Goal: Task Accomplishment & Management: Manage account settings

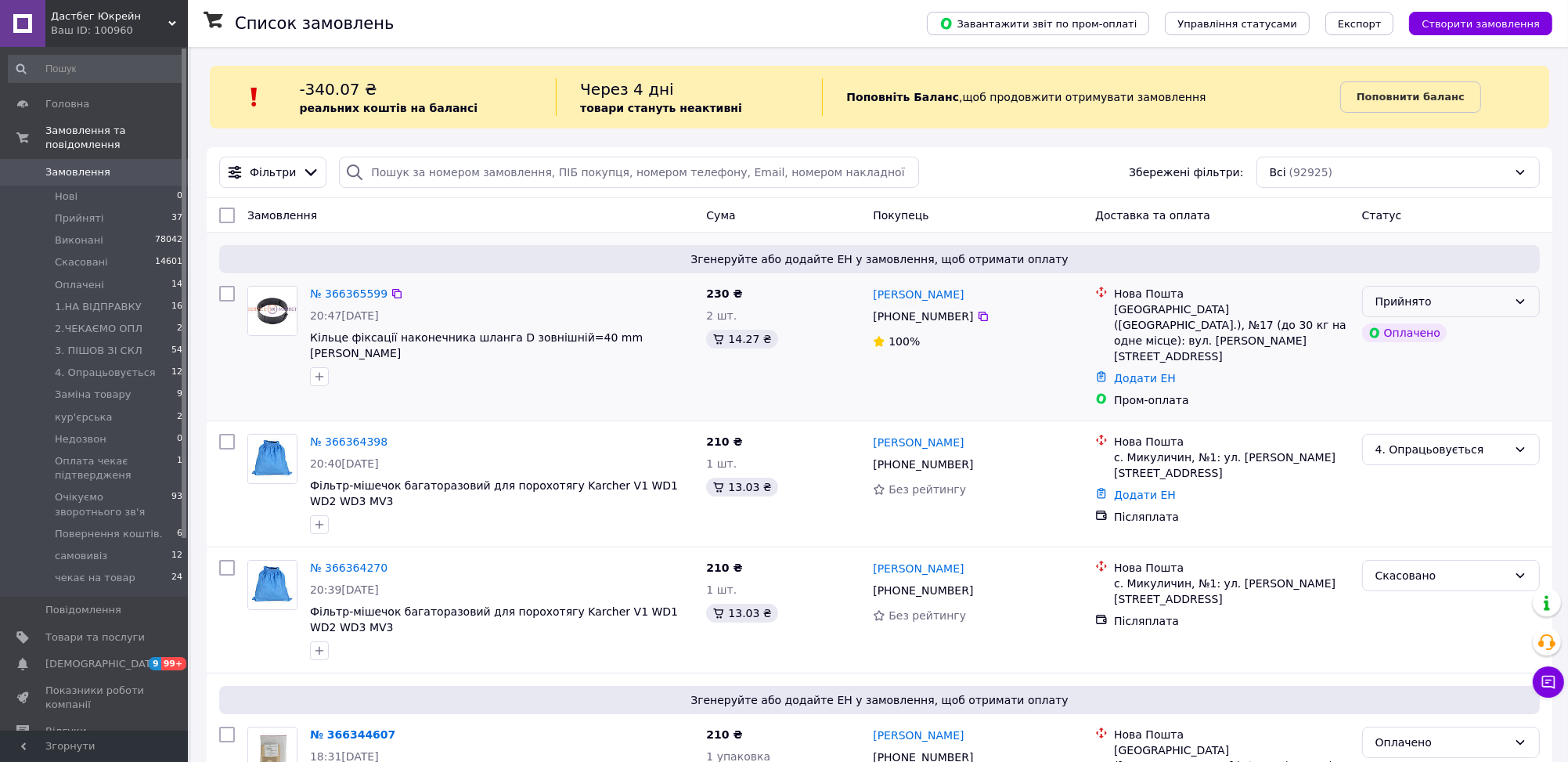
click at [1431, 305] on div "Прийнято" at bounding box center [1442, 301] width 132 height 17
click at [1395, 390] on li "Оплачено" at bounding box center [1451, 392] width 176 height 28
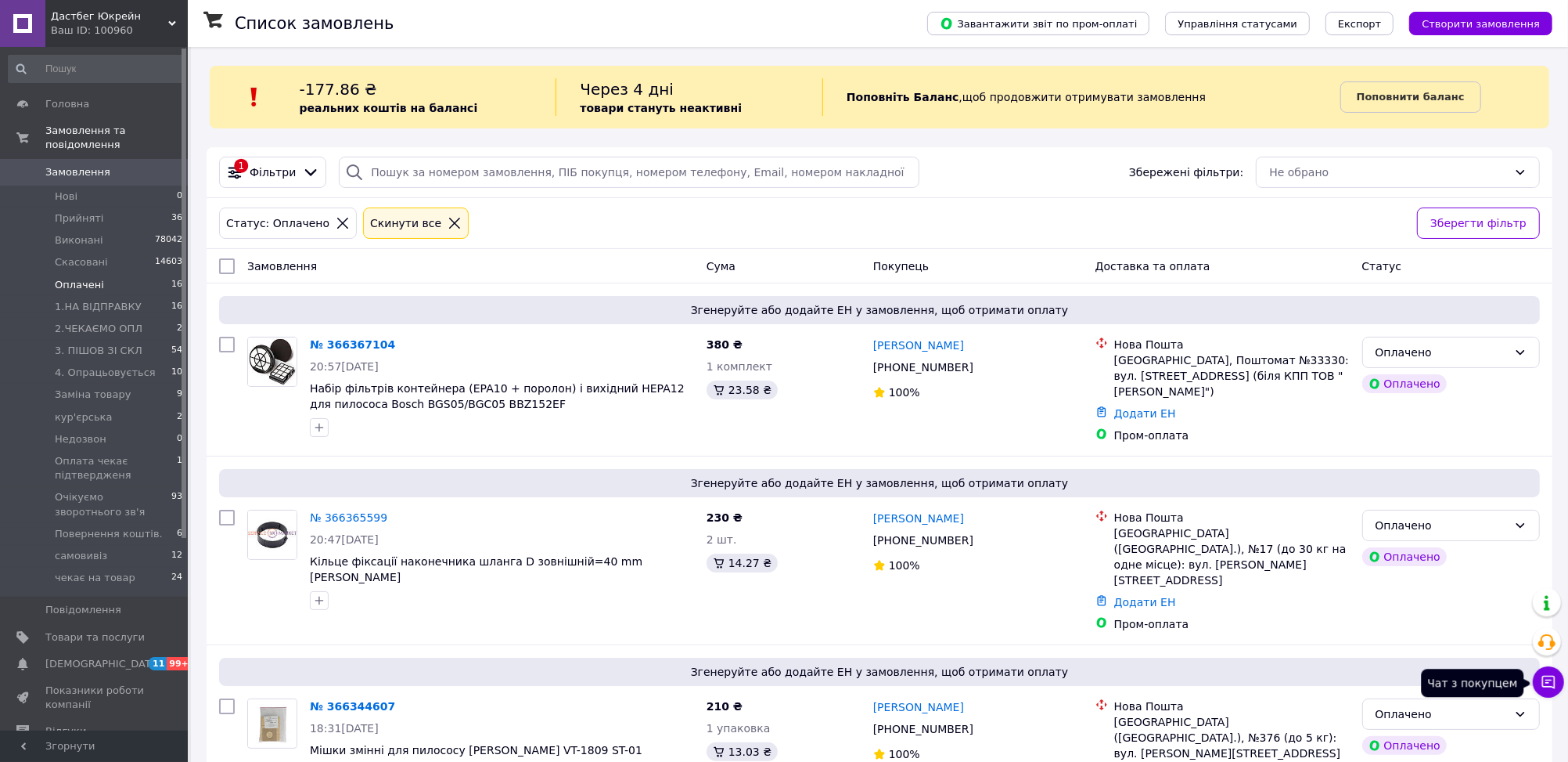
click at [1550, 686] on icon at bounding box center [1548, 682] width 16 height 16
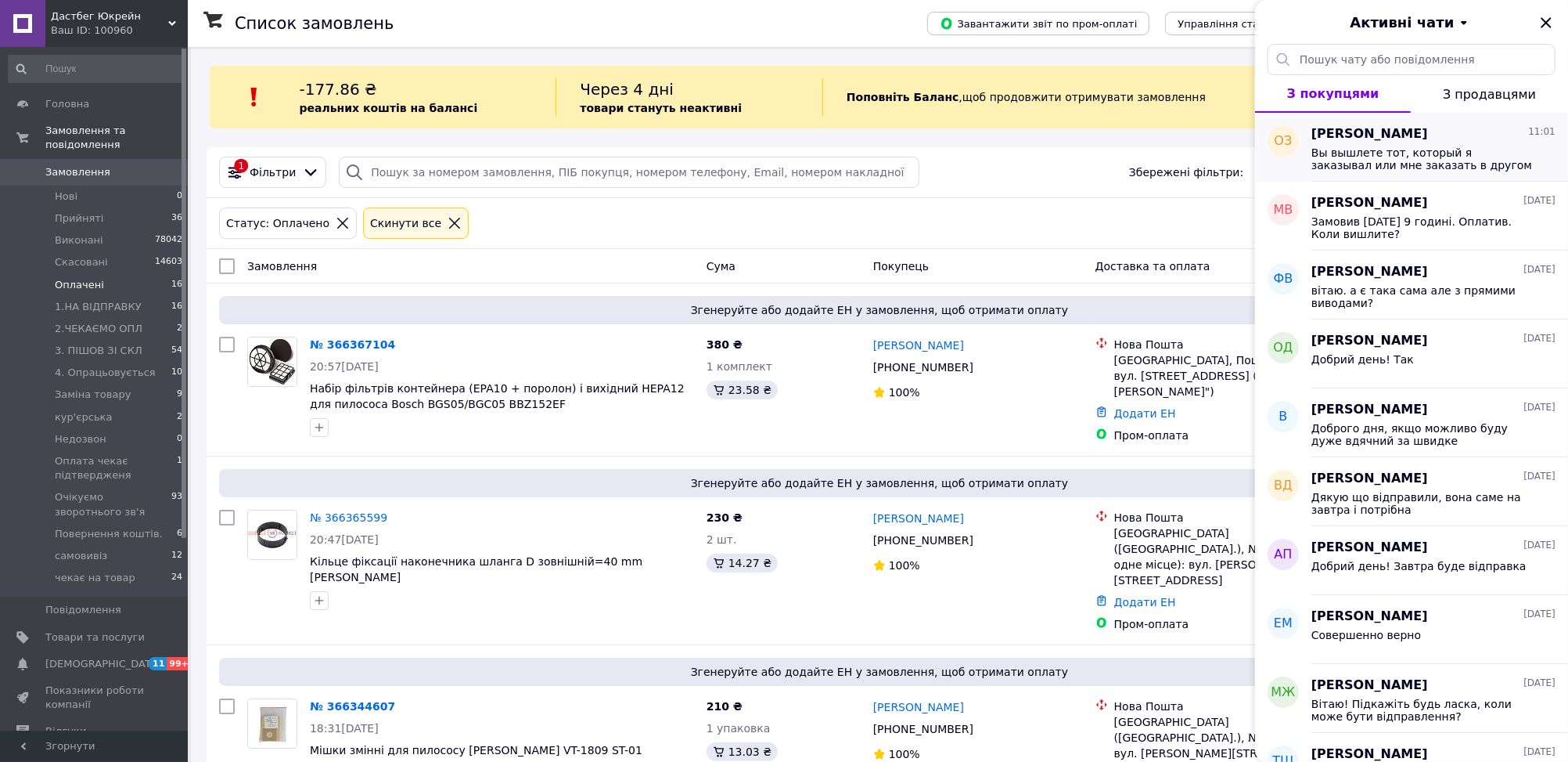
click at [1482, 151] on span "Вы вышлете тот, который я заказывал или мне заказать в другом интернет-магазине?" at bounding box center [1423, 158] width 222 height 25
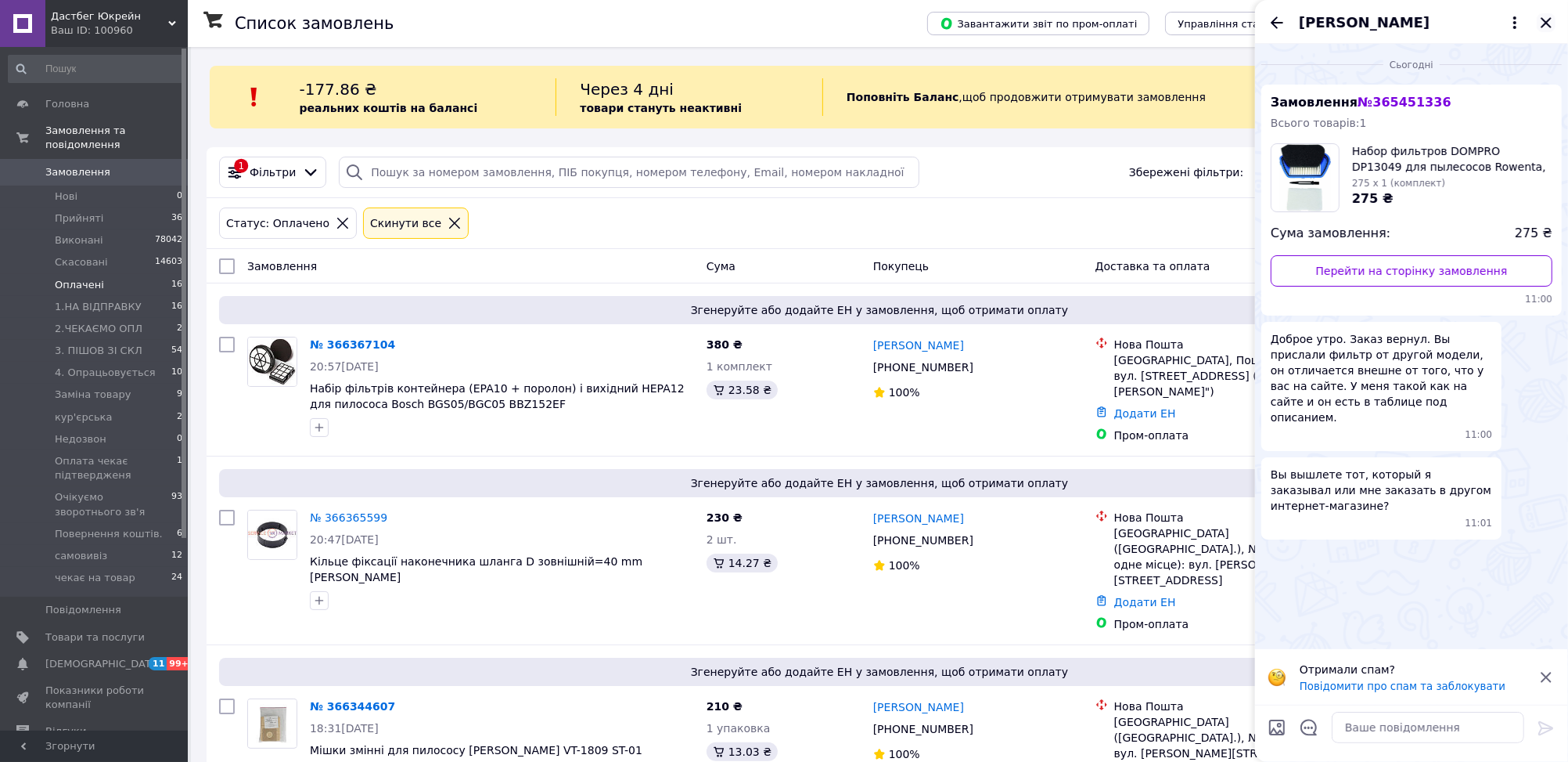
click at [1550, 27] on icon "Закрити" at bounding box center [1546, 22] width 19 height 19
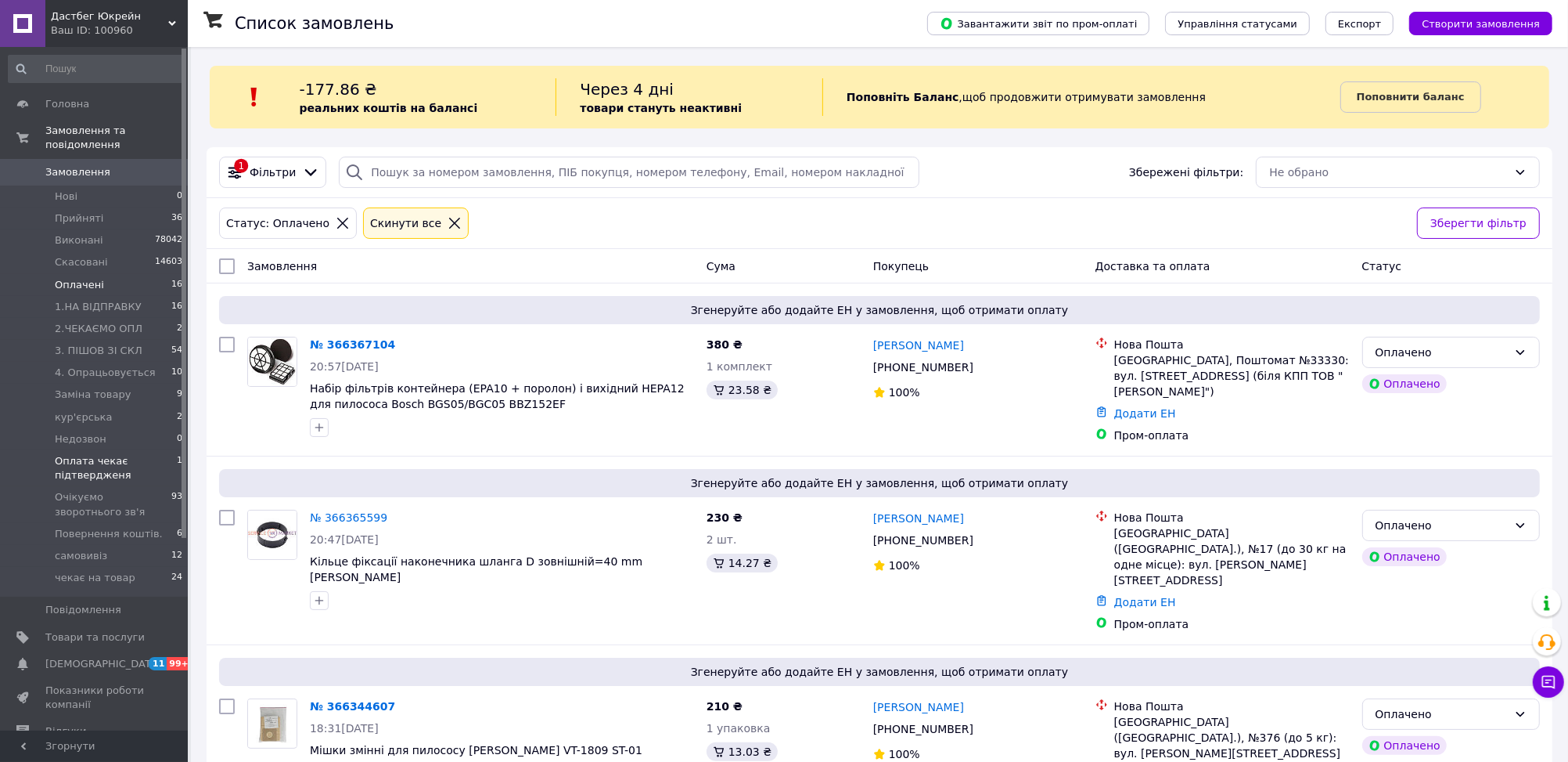
click at [130, 454] on span "Оплата чекає підтвердженя" at bounding box center [116, 468] width 122 height 28
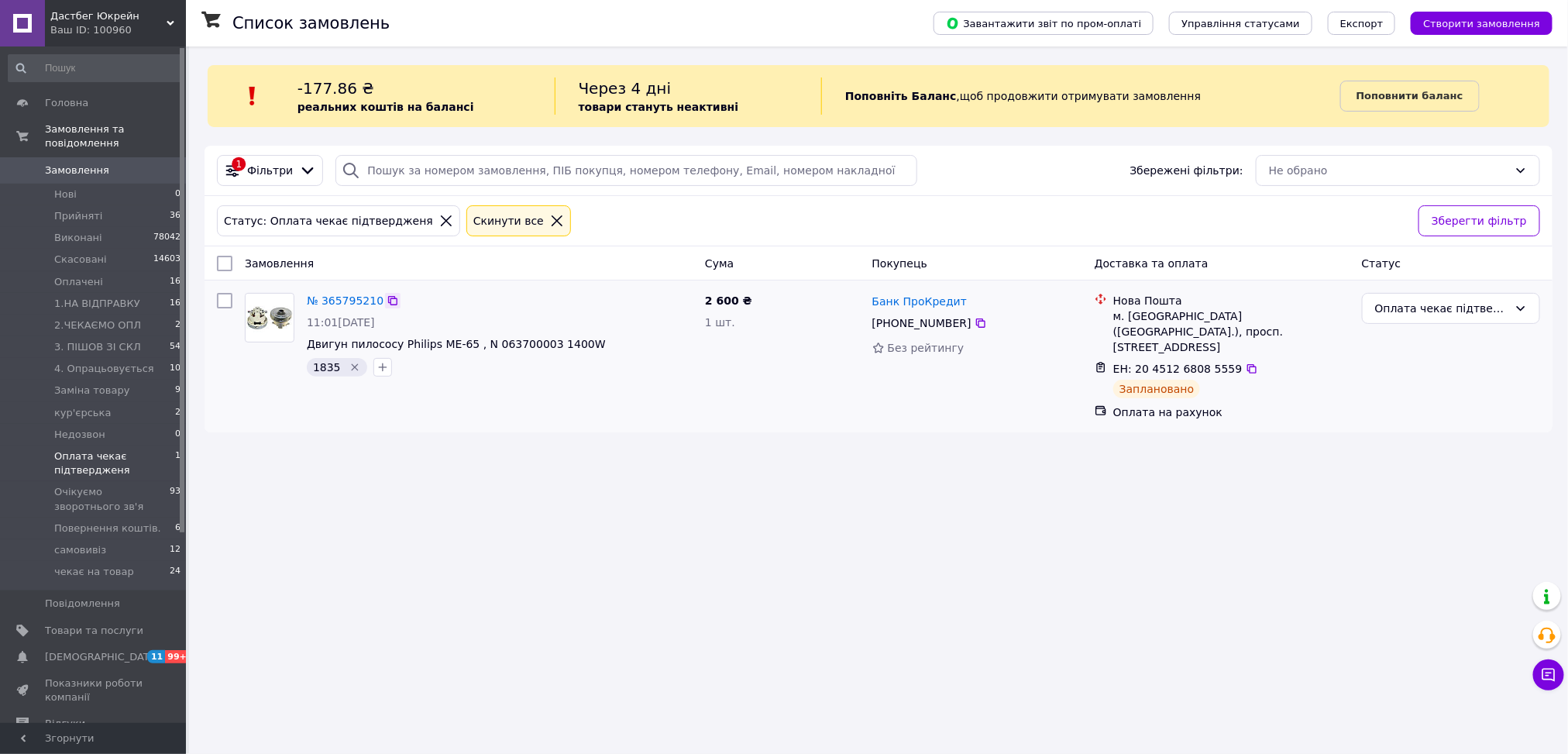
click at [387, 301] on icon at bounding box center [393, 300] width 12 height 12
click at [88, 340] on span "3. ПІШОВ ЗІ СКЛ" at bounding box center [98, 346] width 87 height 14
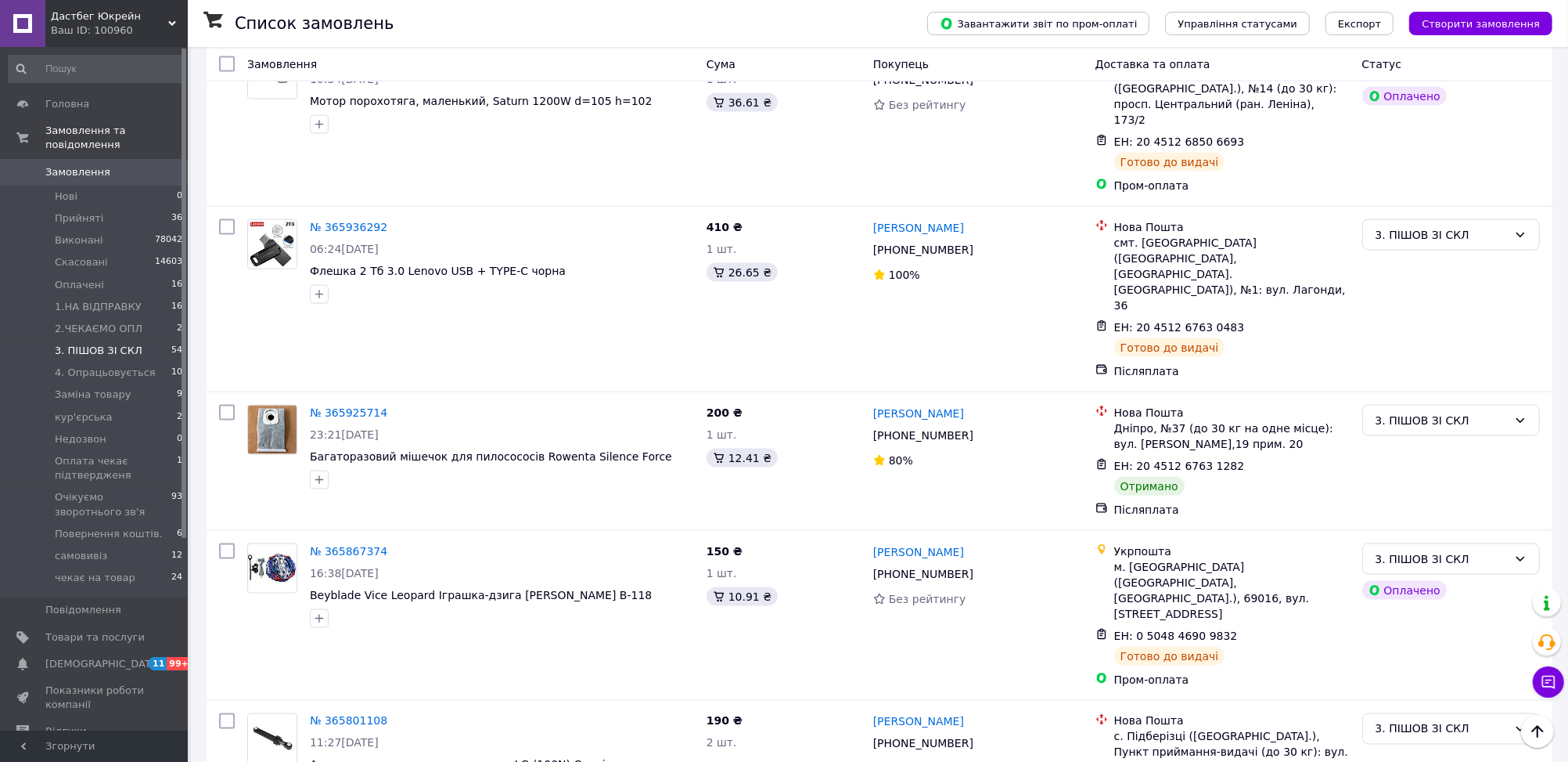
scroll to position [2268, 0]
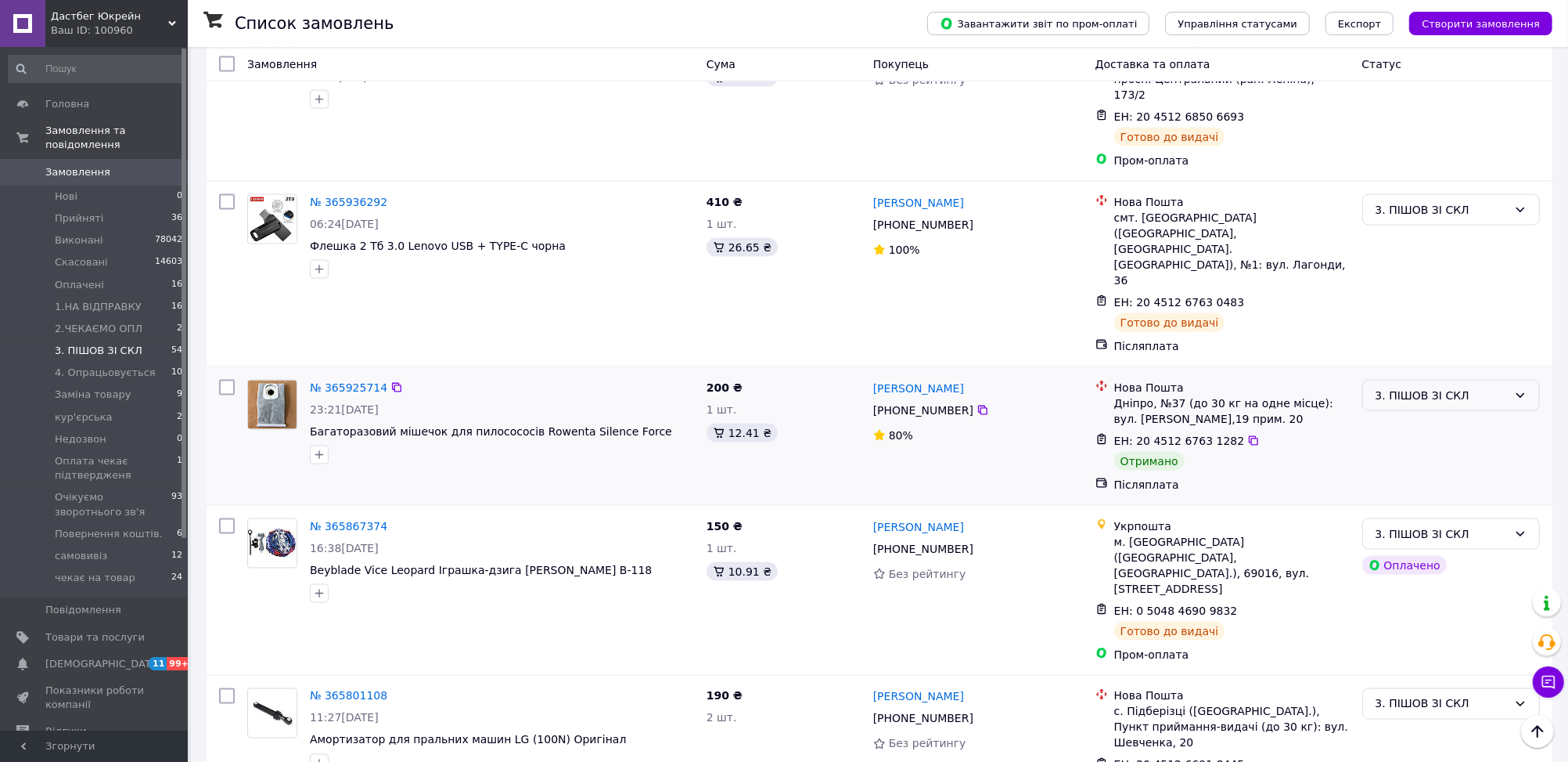
click at [1410, 387] on div "3. ПІШОВ ЗІ СКЛ" at bounding box center [1442, 395] width 132 height 17
click at [1416, 279] on li "Виконано" at bounding box center [1451, 280] width 176 height 28
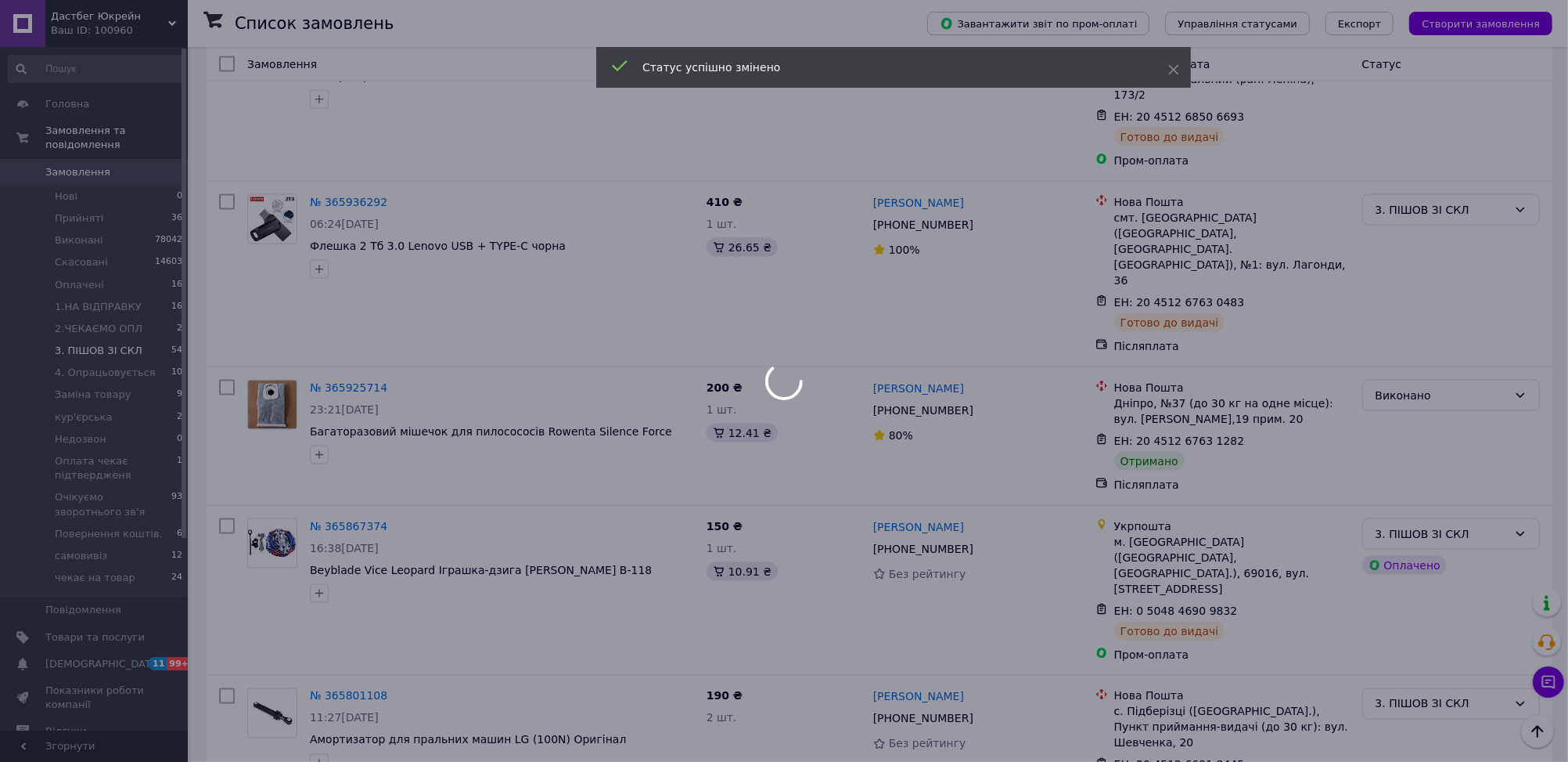
click at [1447, 505] on div at bounding box center [784, 381] width 1568 height 762
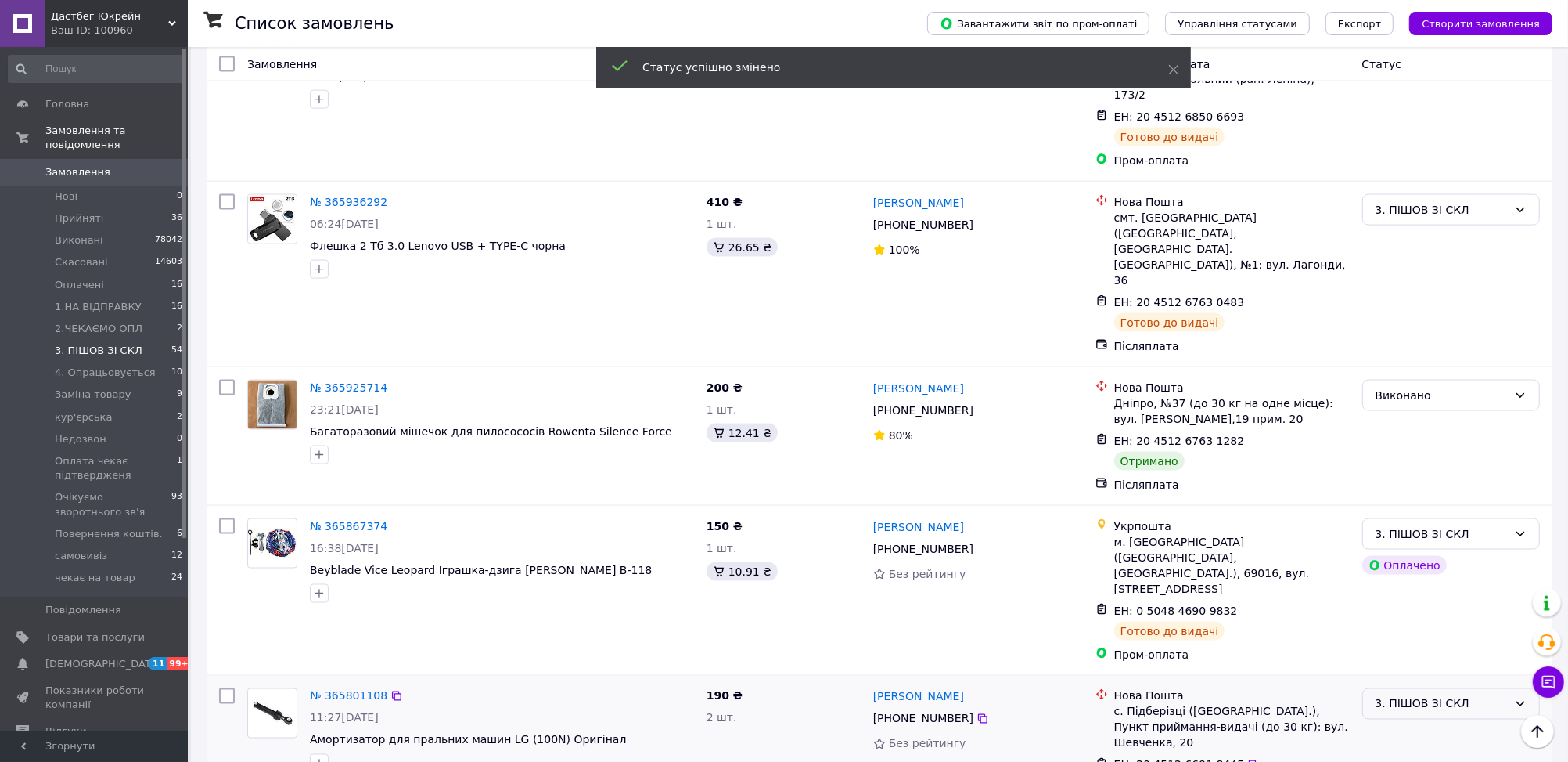
click at [1423, 695] on div "3. ПІШОВ ЗІ СКЛ" at bounding box center [1442, 703] width 132 height 17
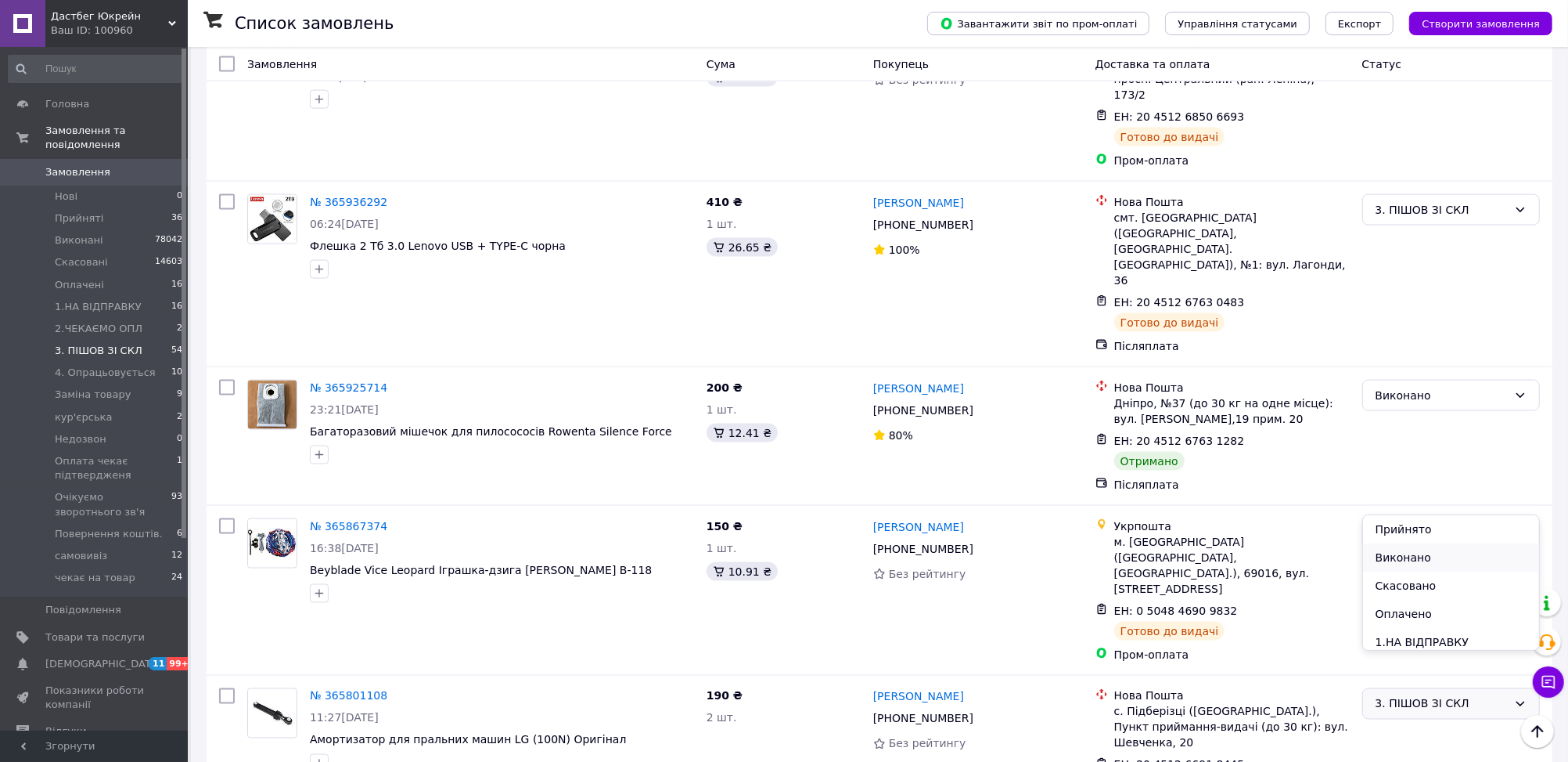
click at [1410, 556] on li "Виконано" at bounding box center [1451, 558] width 176 height 28
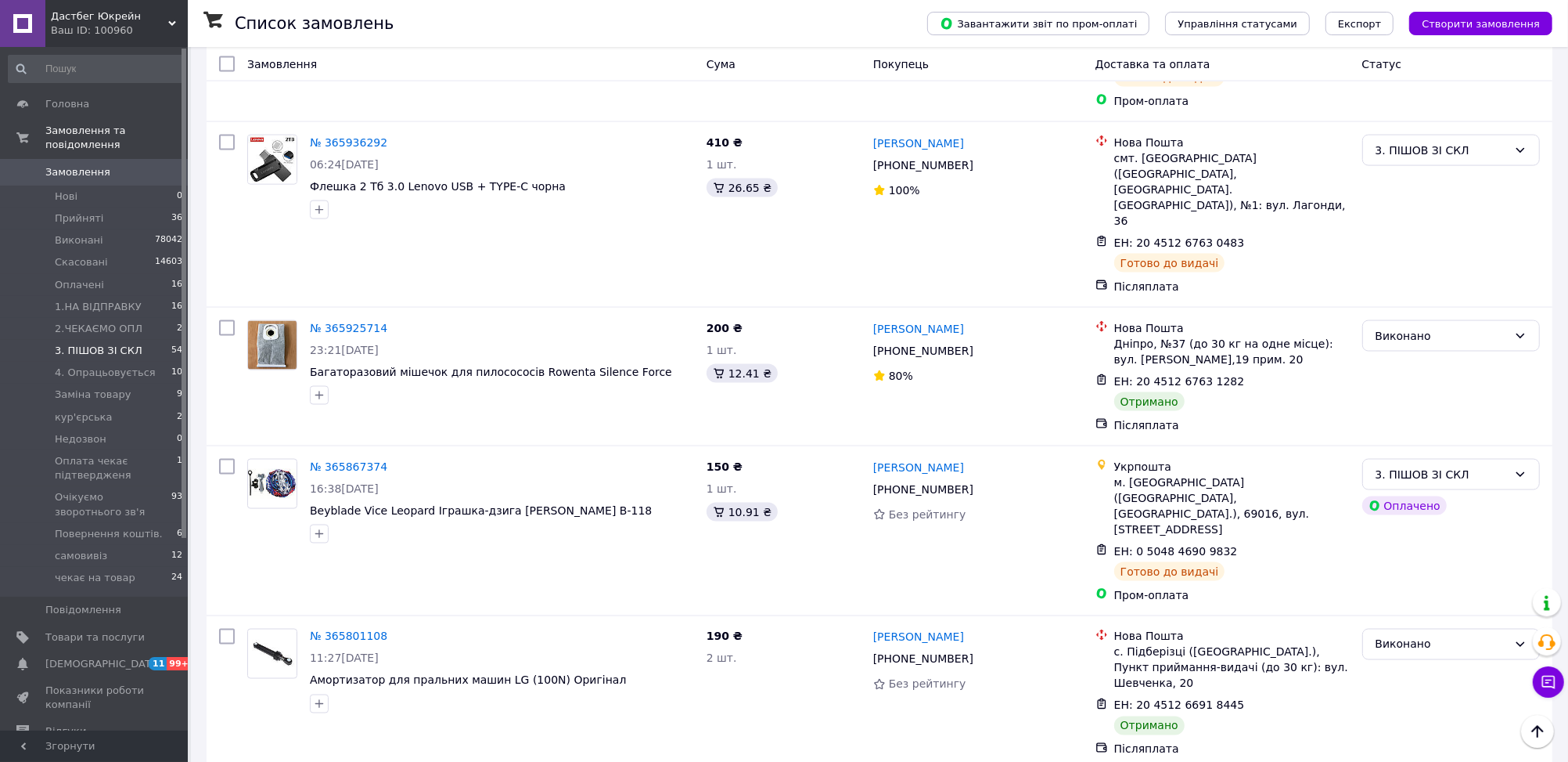
scroll to position [2330, 0]
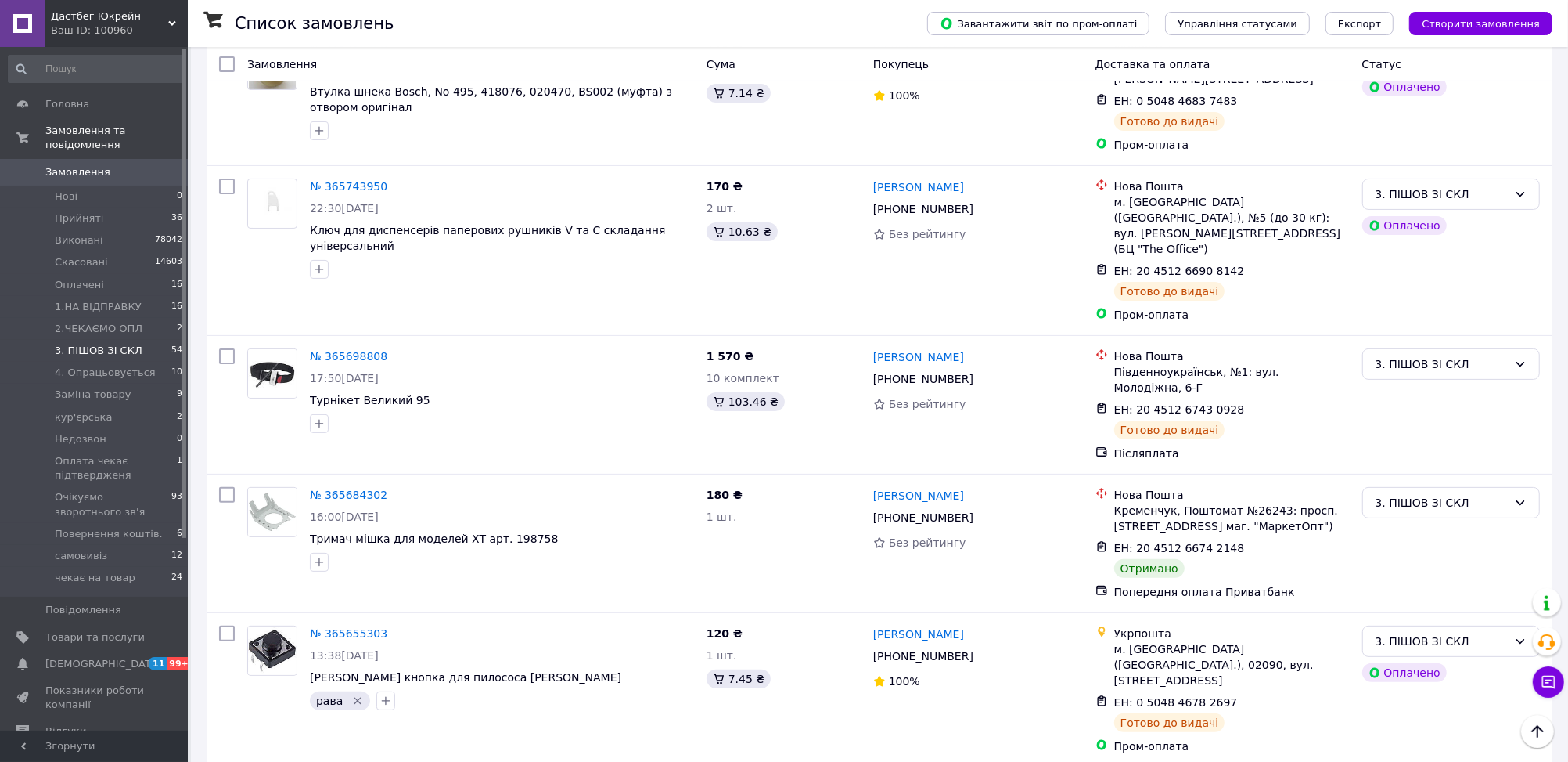
scroll to position [277, 0]
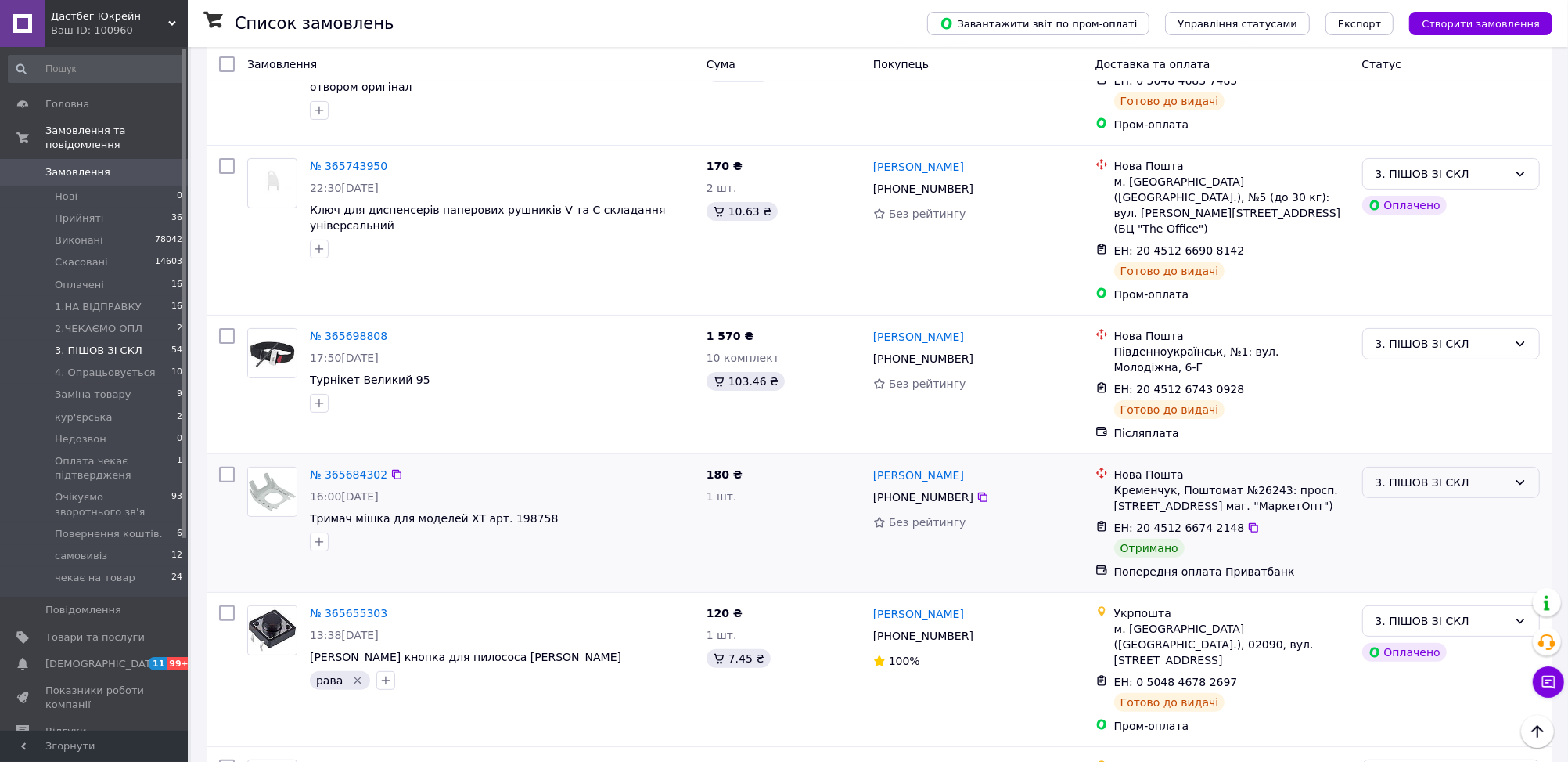
click at [1400, 474] on div "3. ПІШОВ ЗІ СКЛ" at bounding box center [1442, 482] width 132 height 17
click at [1382, 487] on li "Виконано" at bounding box center [1451, 485] width 176 height 28
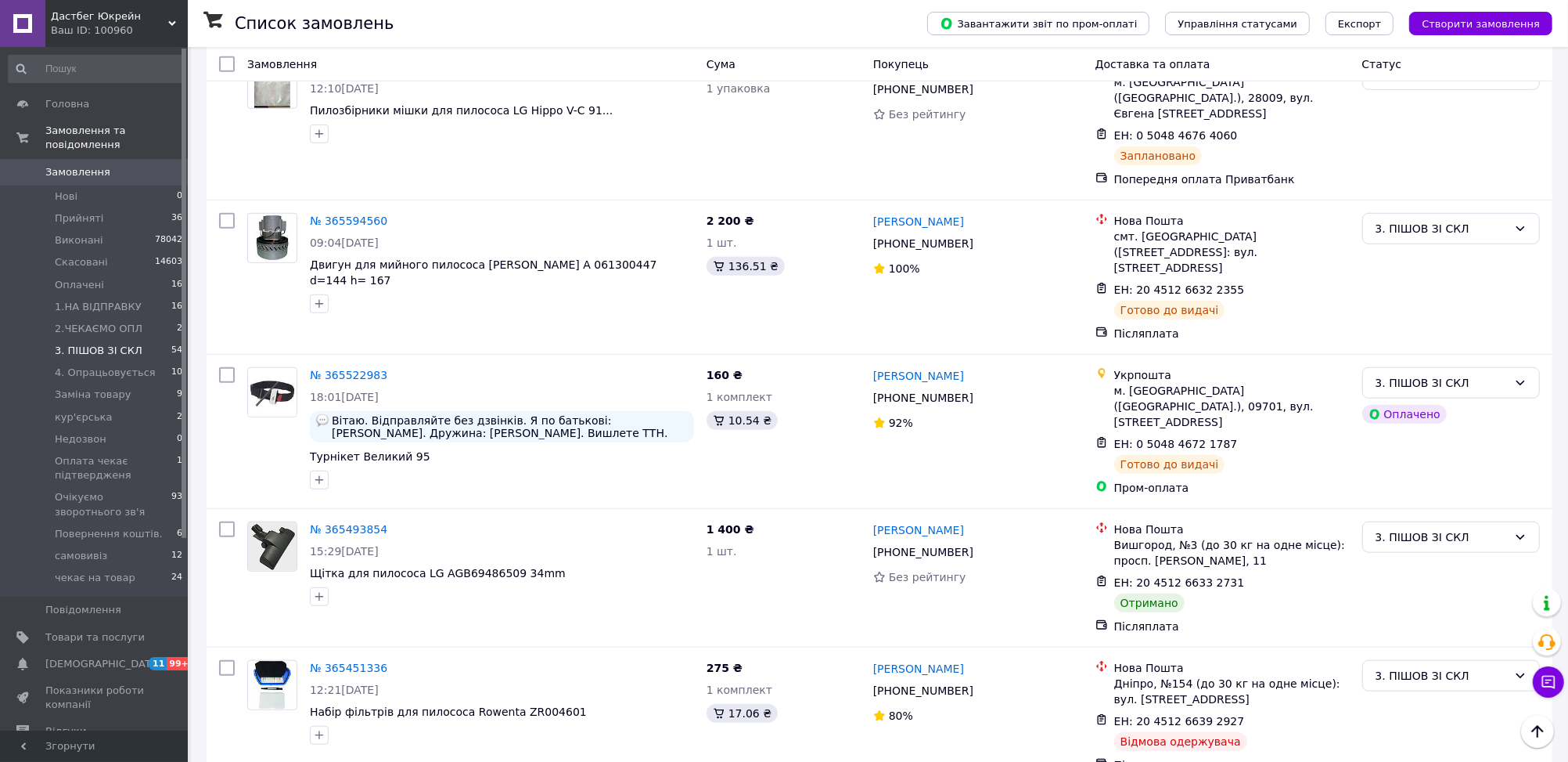
scroll to position [1118, 0]
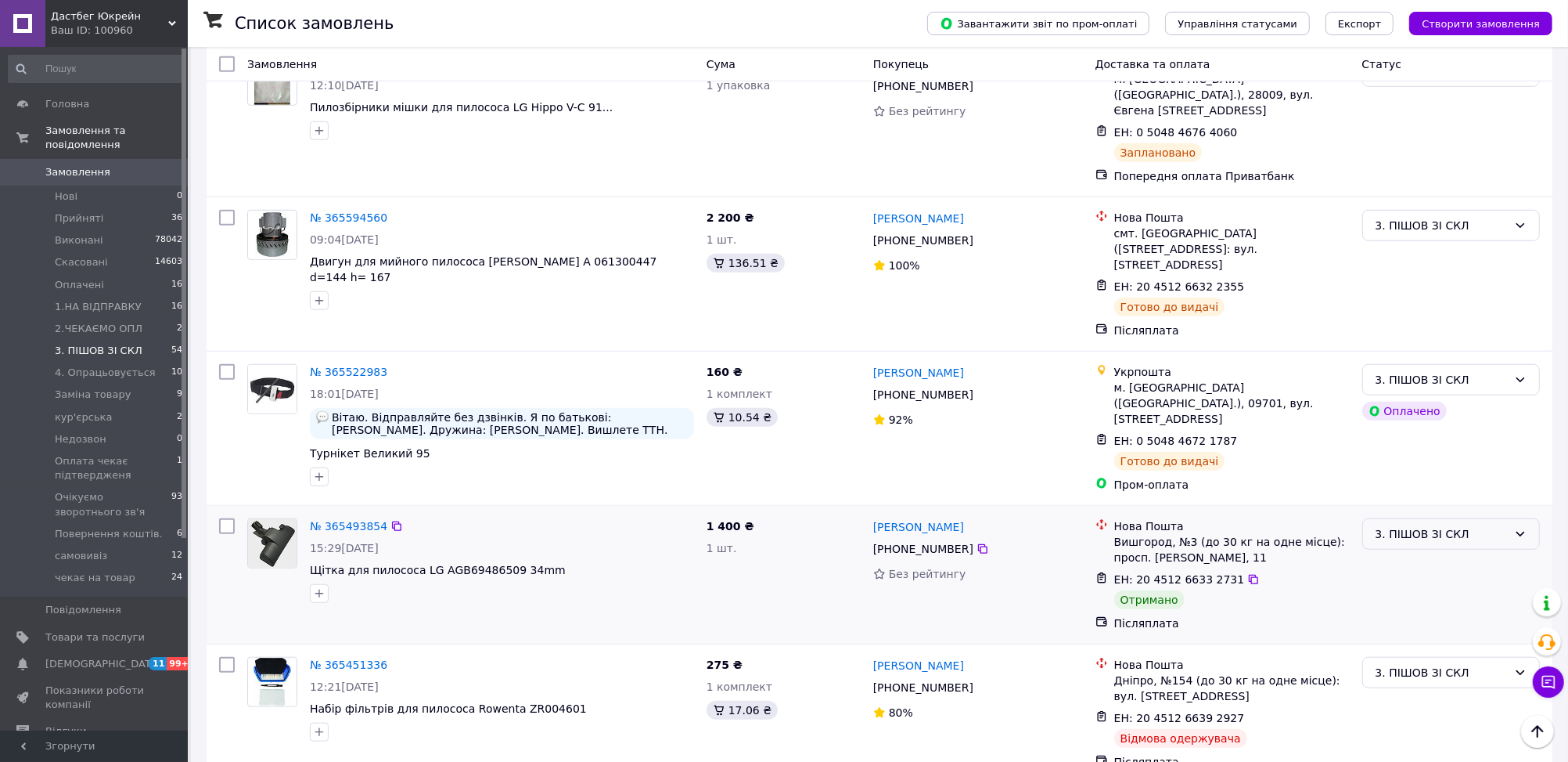
click at [1428, 518] on div "3. ПІШОВ ЗІ СКЛ" at bounding box center [1451, 534] width 177 height 31
click at [1413, 462] on li "Виконано" at bounding box center [1451, 468] width 176 height 28
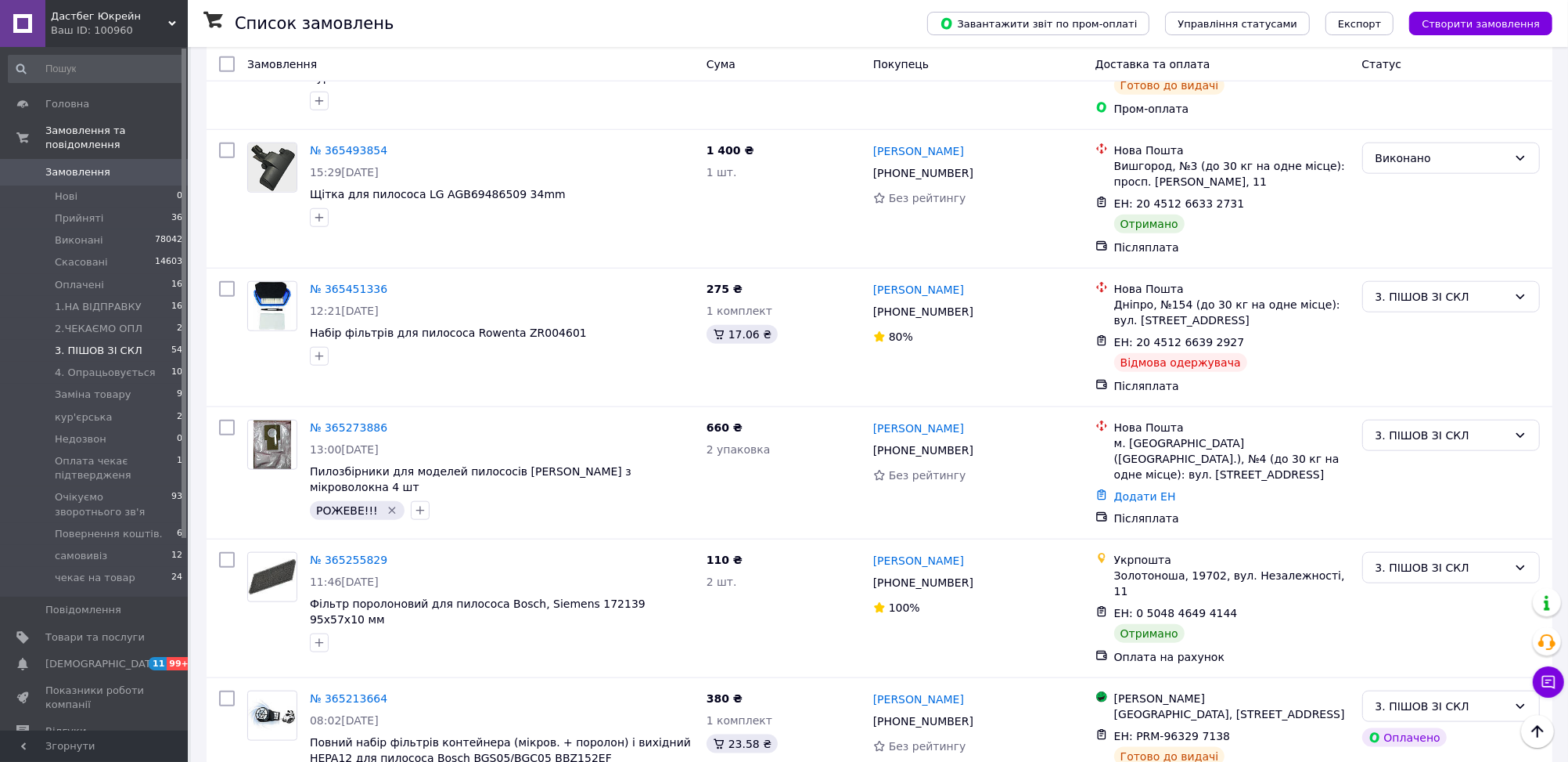
scroll to position [1546, 0]
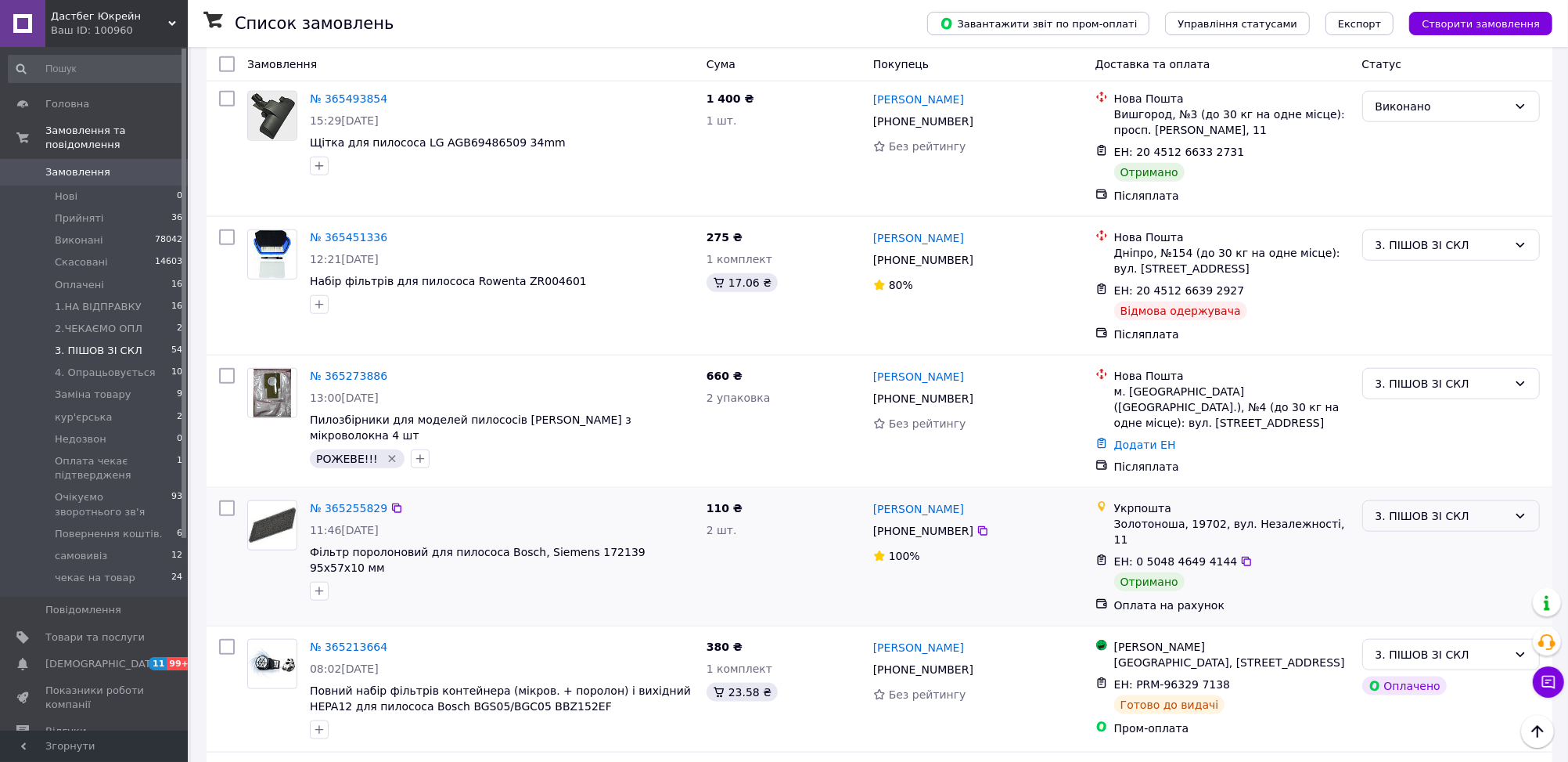
click at [1447, 507] on div "3. ПІШОВ ЗІ СКЛ" at bounding box center [1442, 516] width 132 height 17
click at [1412, 427] on li "Виконано" at bounding box center [1451, 434] width 176 height 28
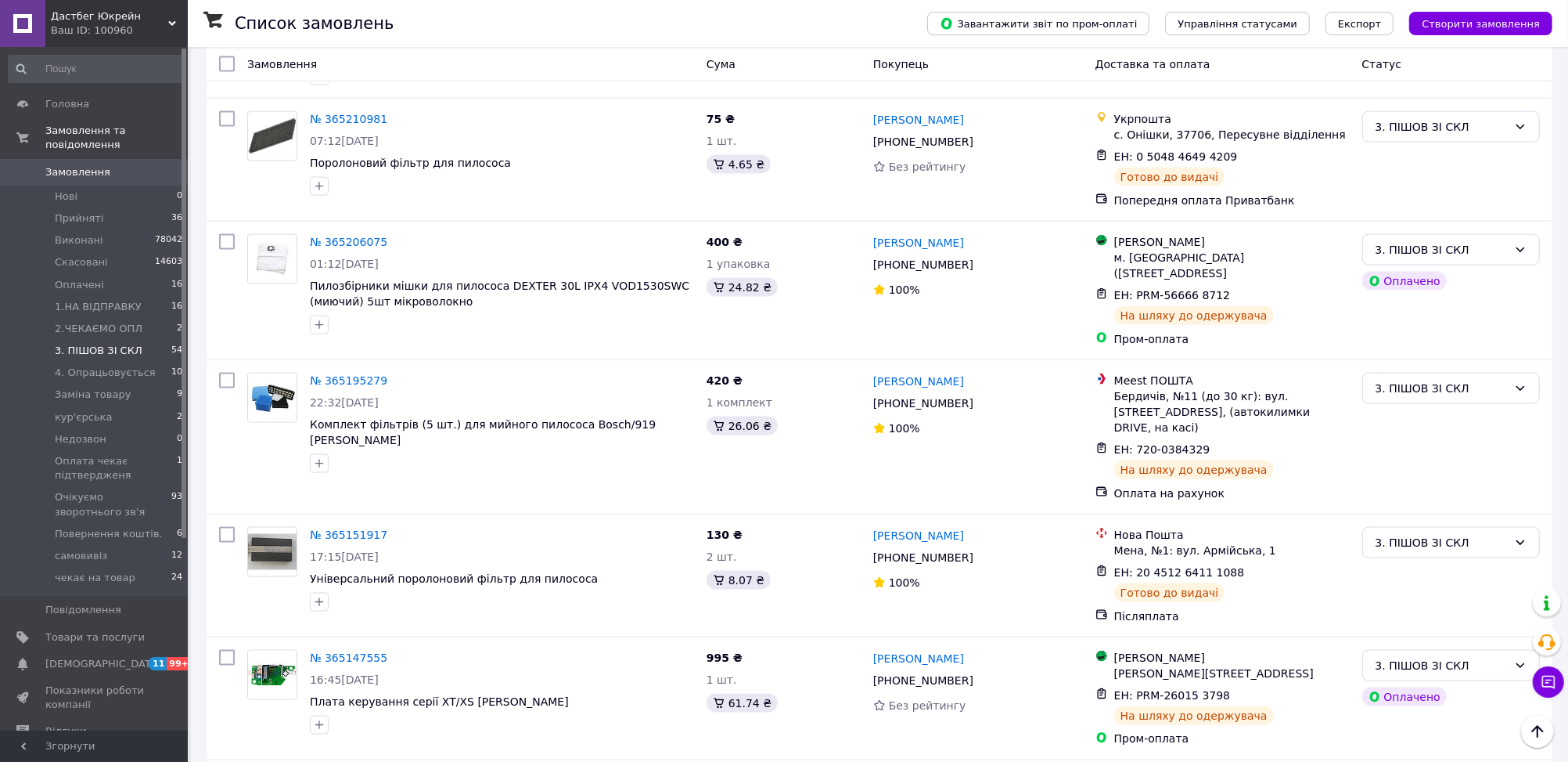
scroll to position [2210, 0]
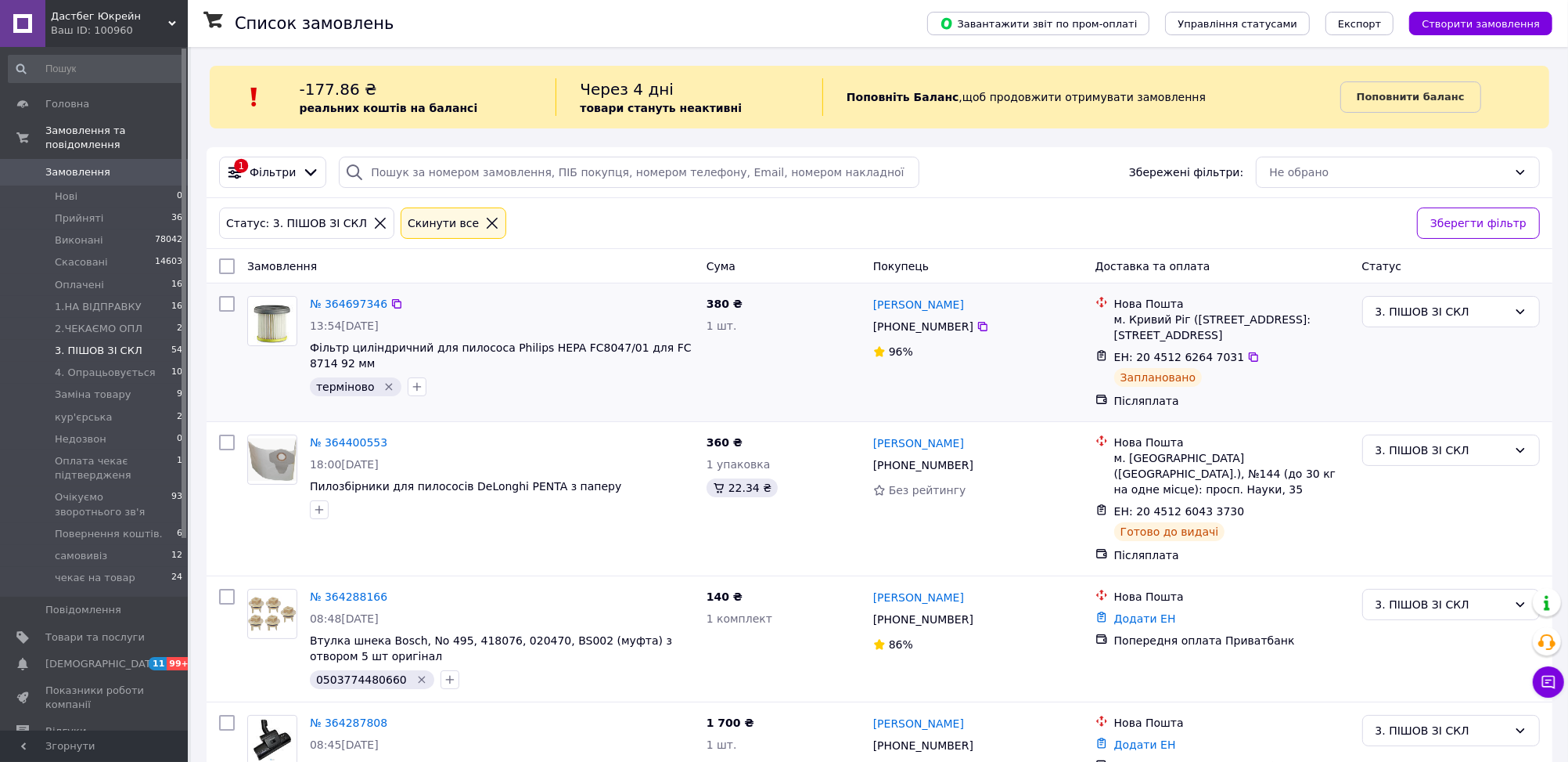
click at [383, 388] on icon "Видалити мітку" at bounding box center [388, 386] width 12 height 12
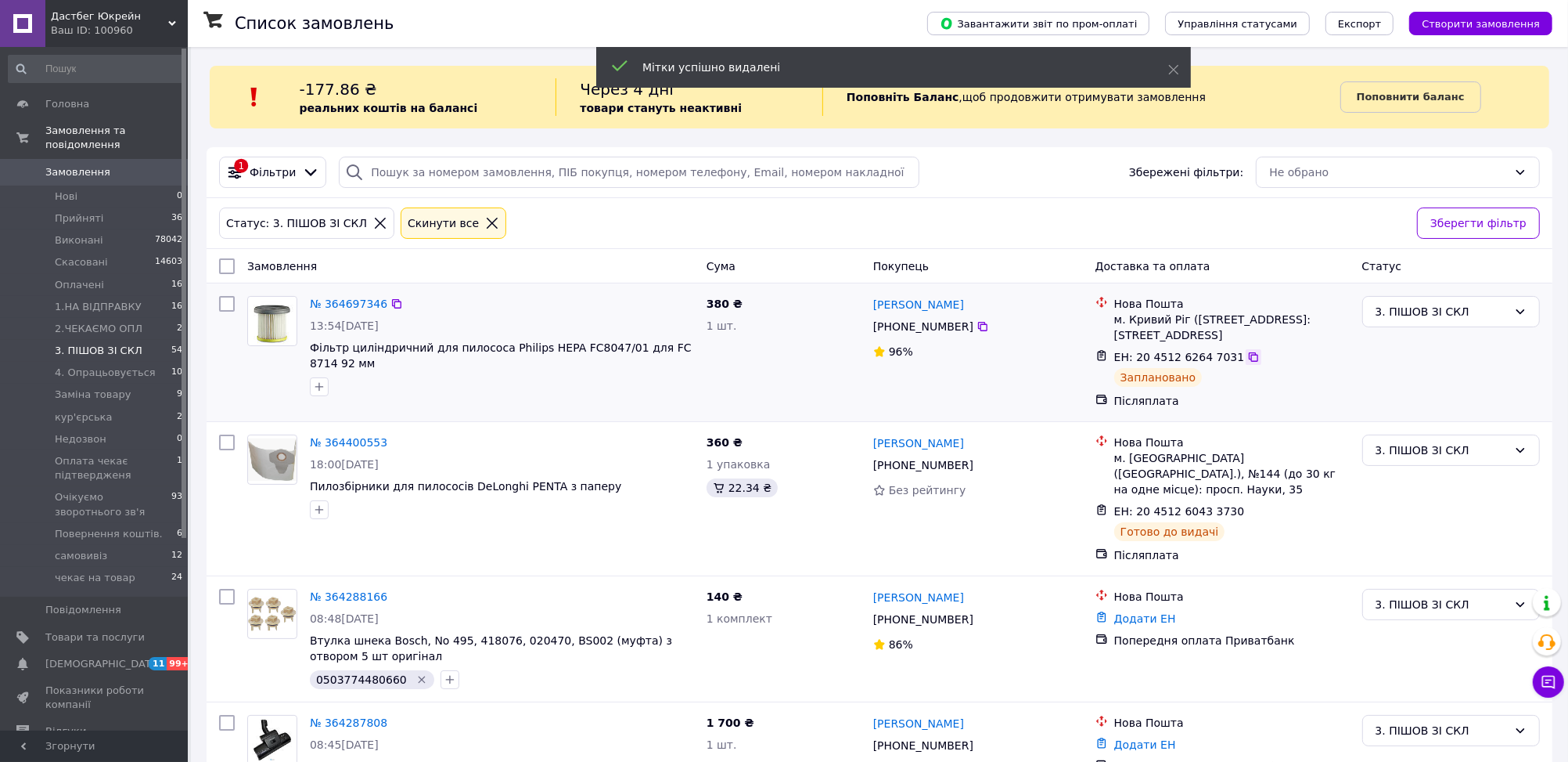
click at [1248, 363] on icon at bounding box center [1254, 356] width 12 height 12
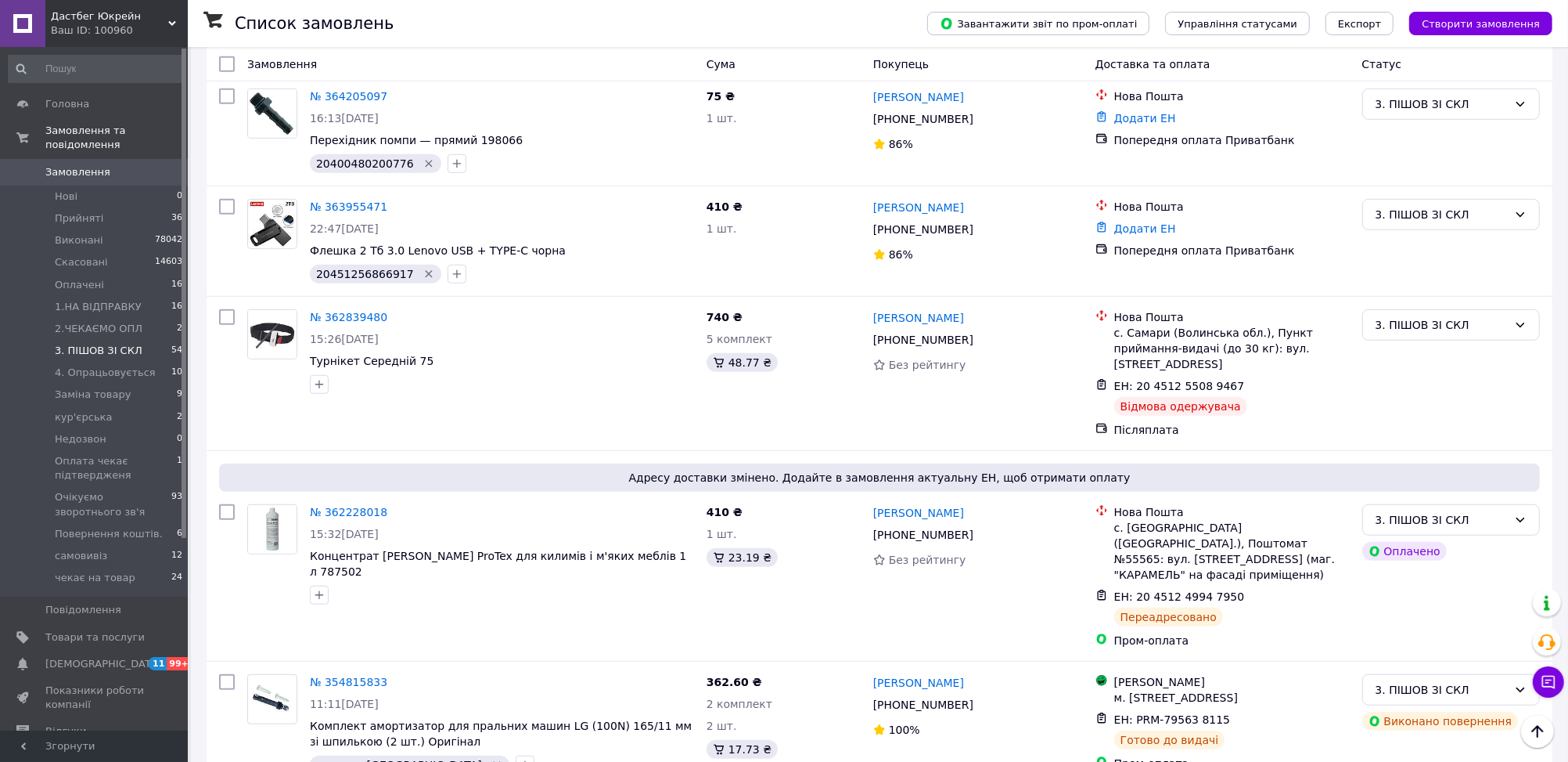
scroll to position [884, 0]
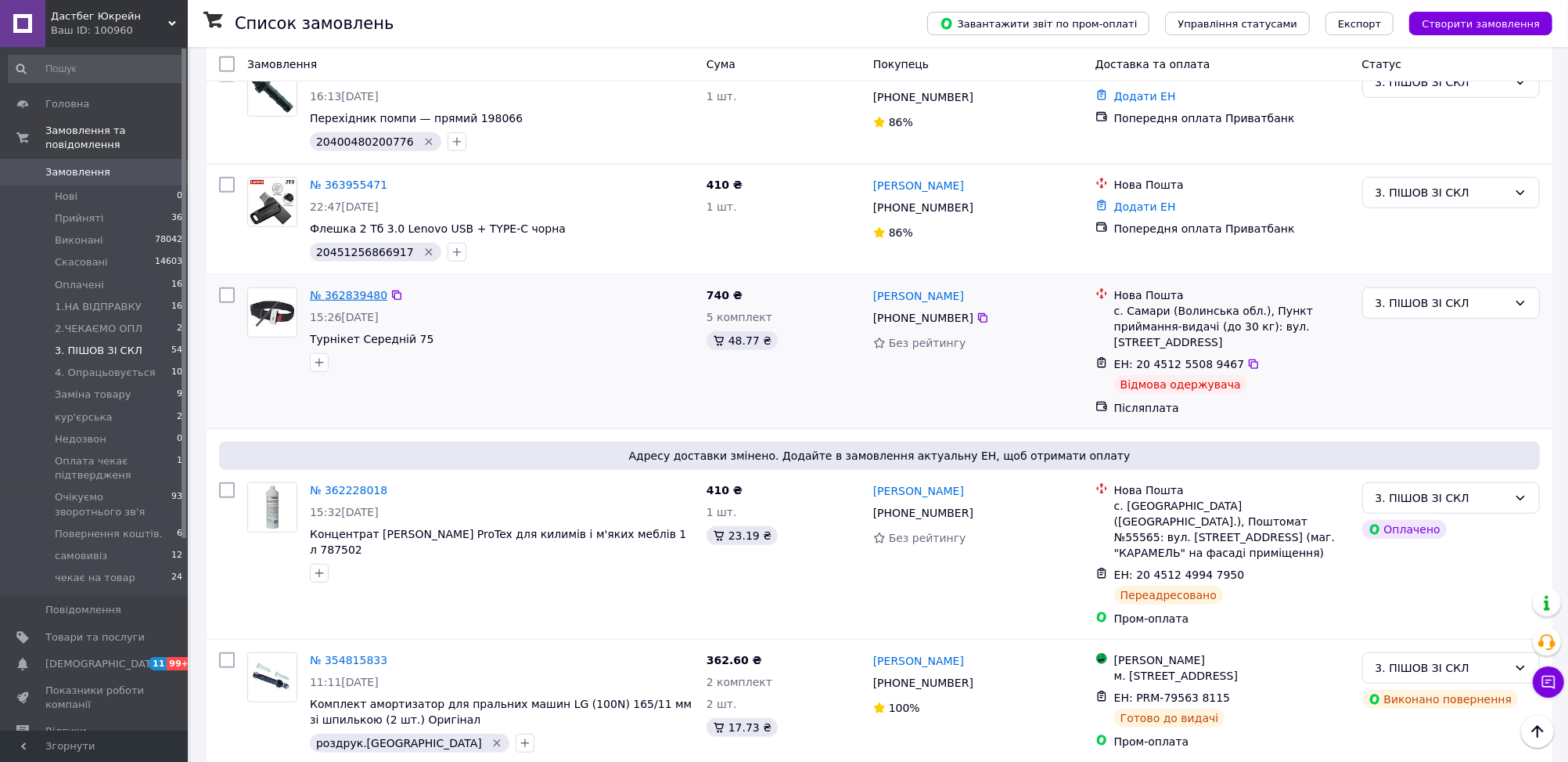
click at [347, 289] on link "№ 362839480" at bounding box center [348, 295] width 77 height 12
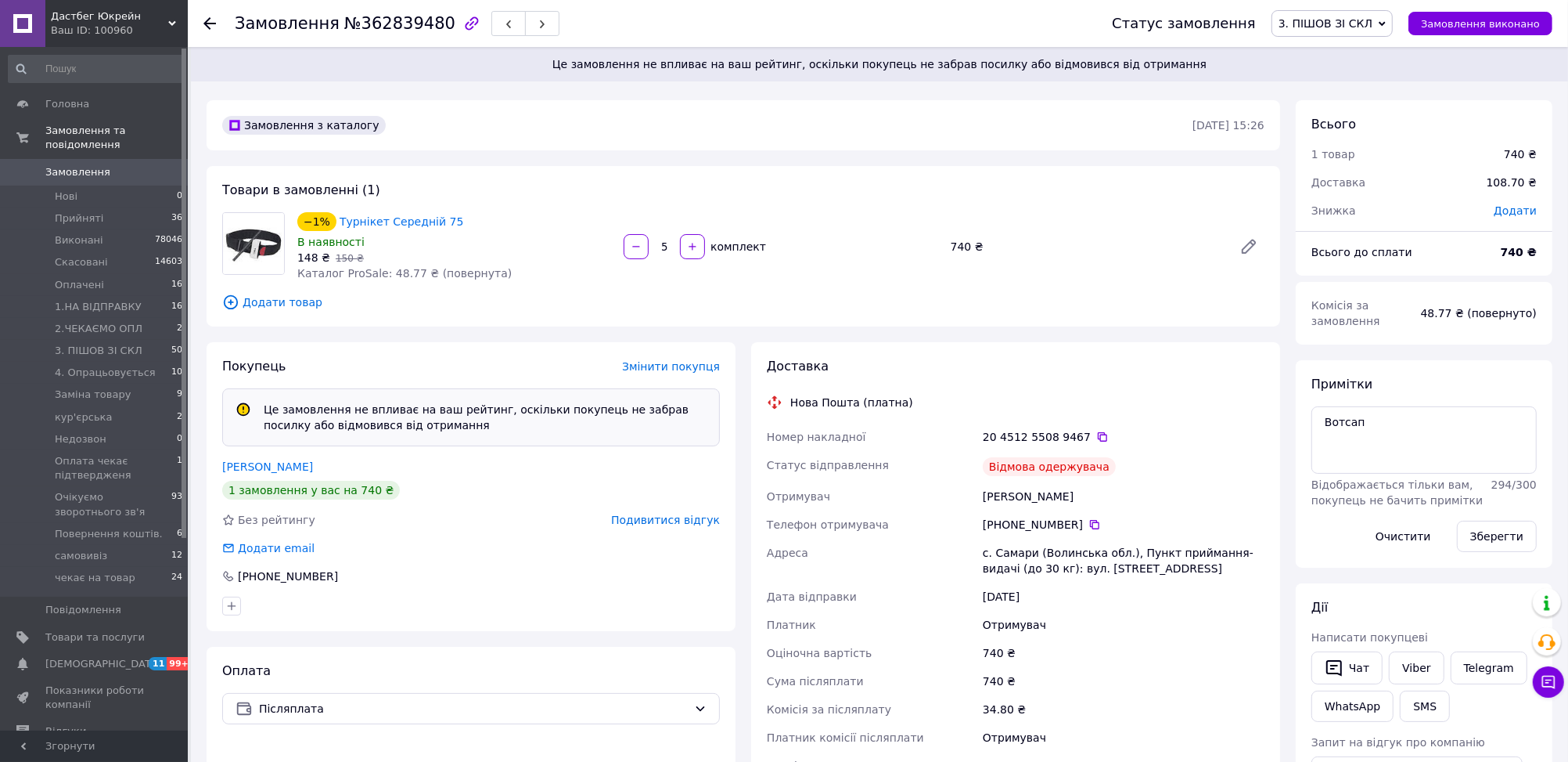
click at [1341, 25] on span "3. ПІШОВ ЗІ СКЛ" at bounding box center [1326, 23] width 94 height 12
click at [1328, 76] on li "Виконано" at bounding box center [1356, 78] width 168 height 24
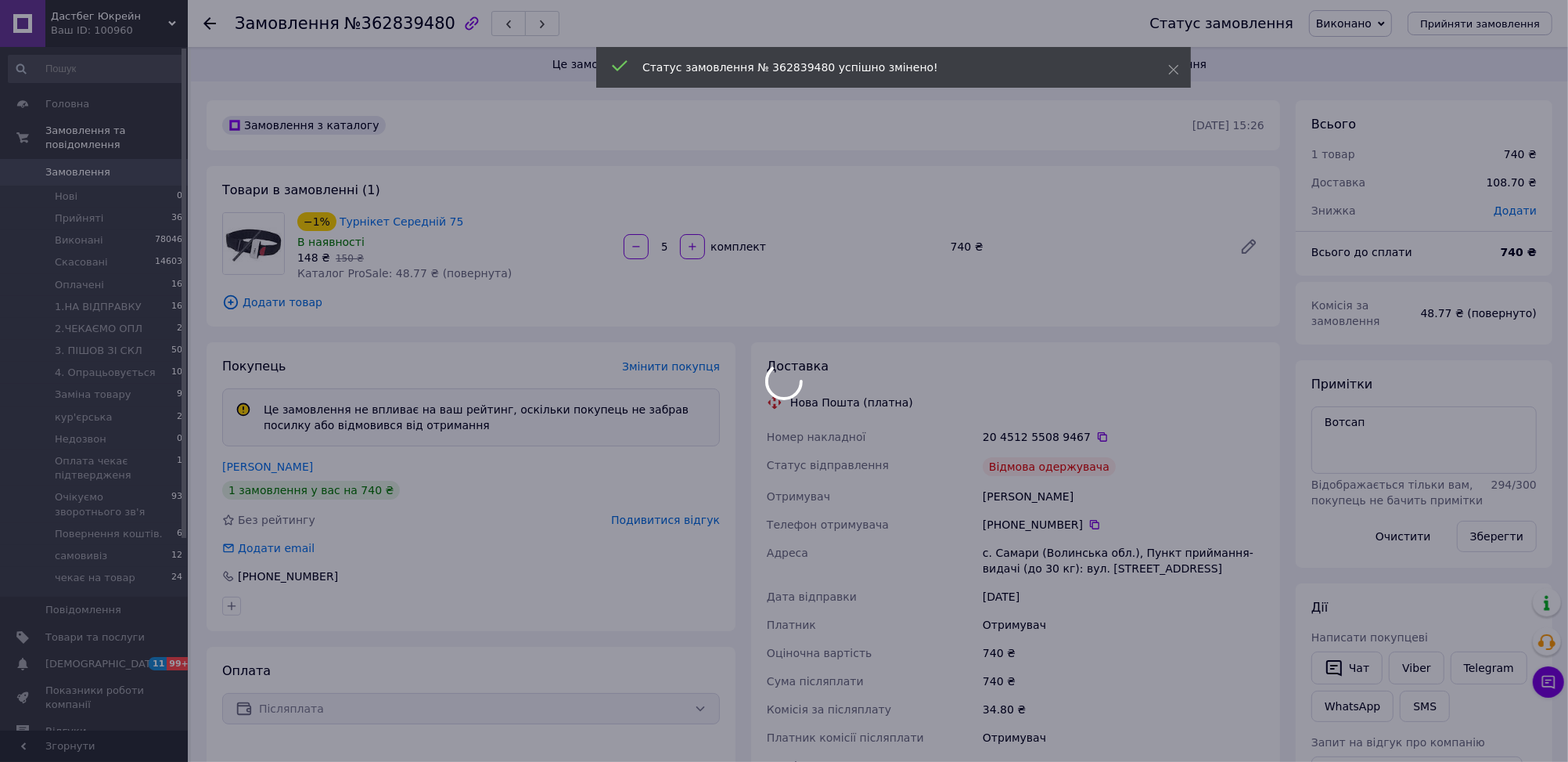
scroll to position [156, 0]
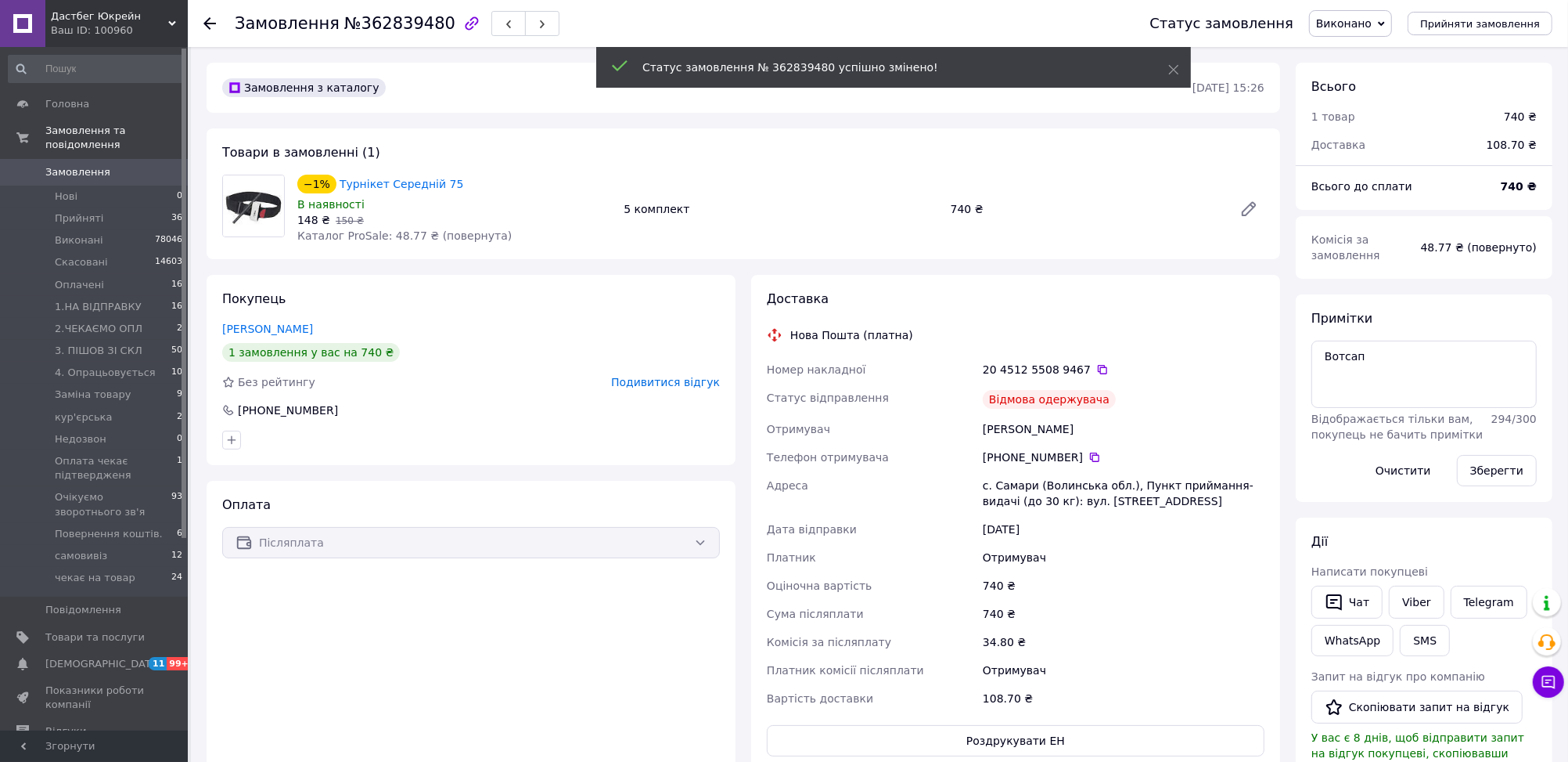
click at [208, 23] on use at bounding box center [209, 23] width 12 height 12
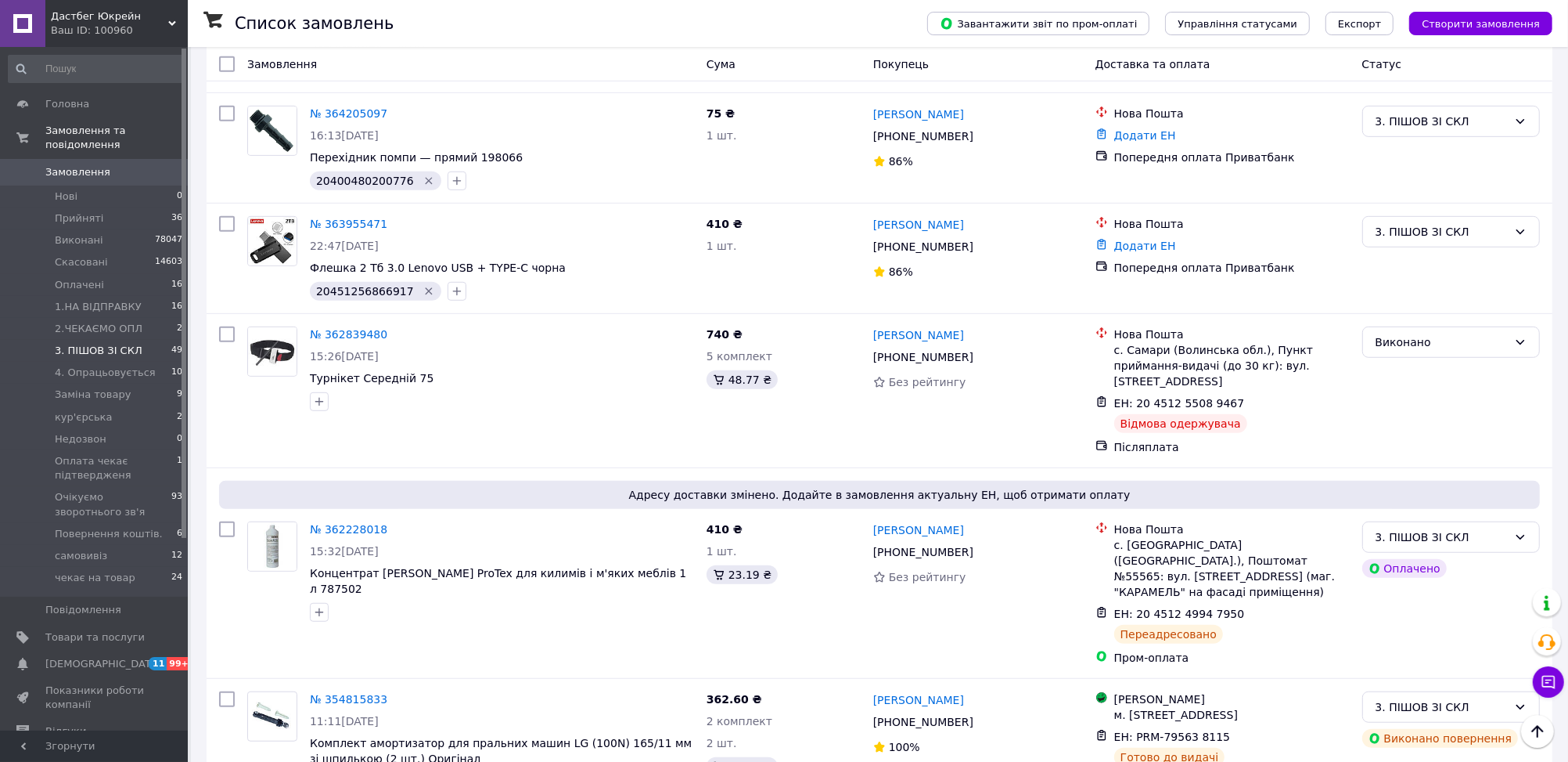
scroll to position [929, 0]
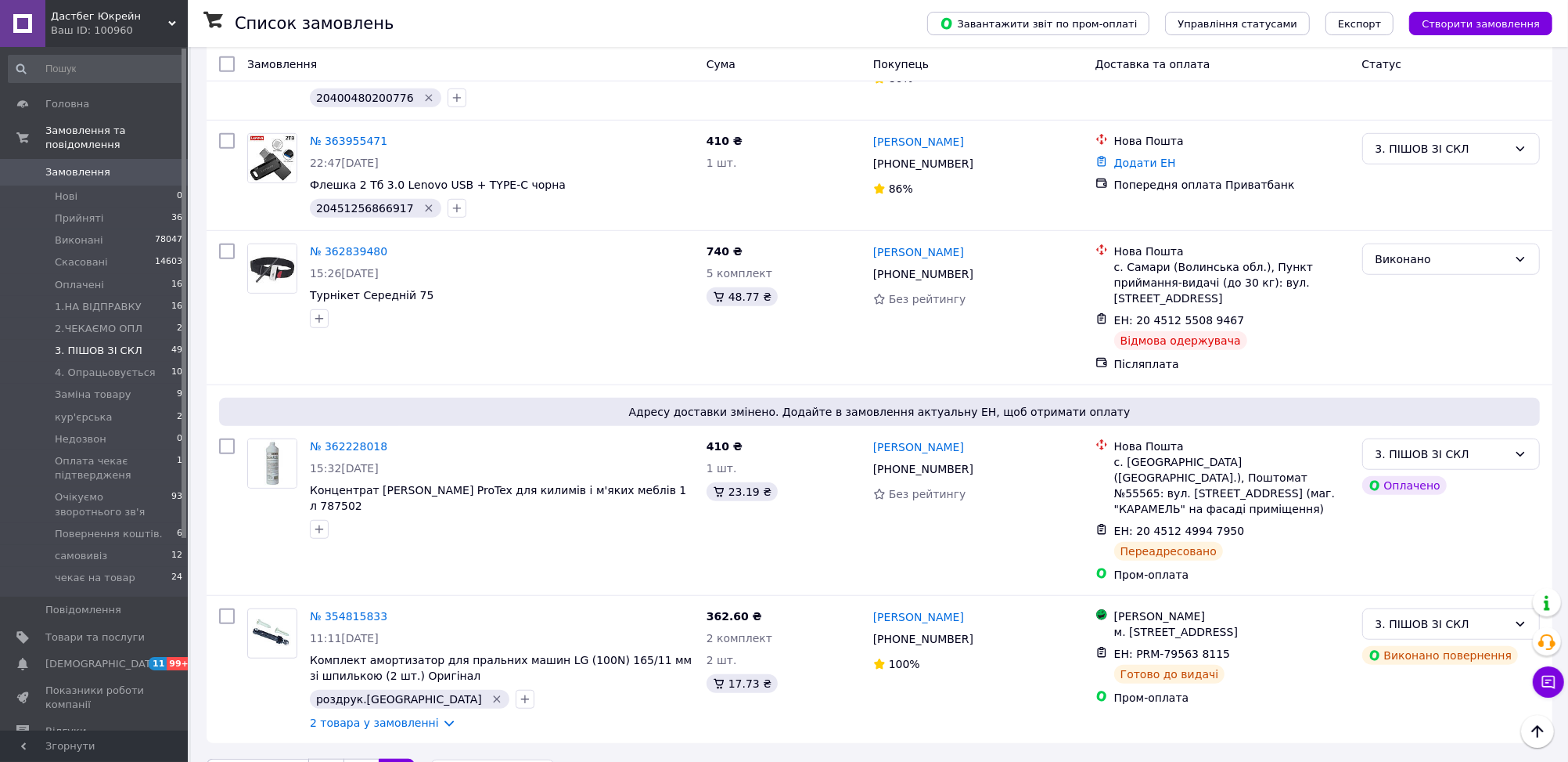
click at [58, 165] on span "Замовлення" at bounding box center [77, 172] width 65 height 14
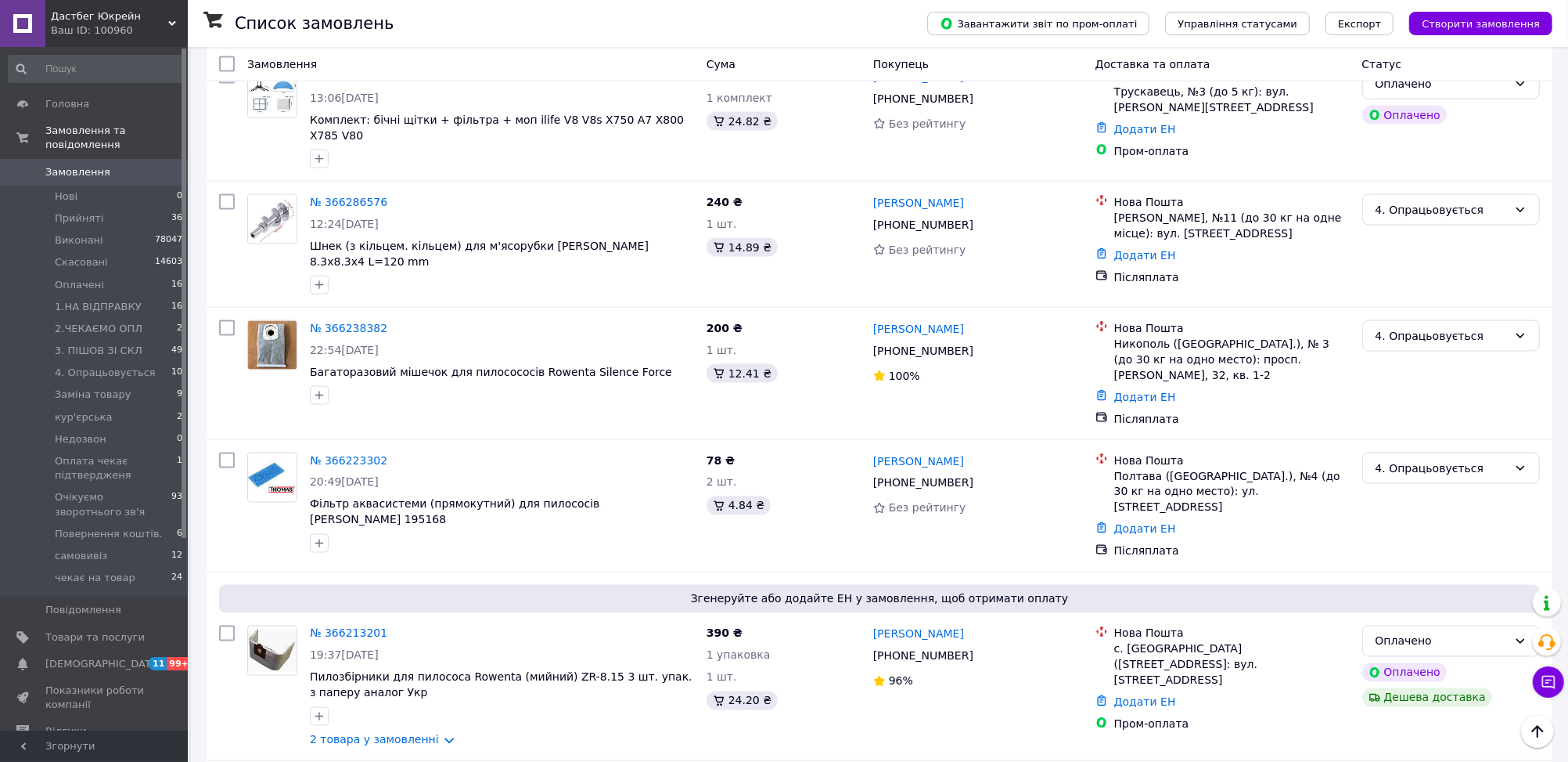
scroll to position [2470, 0]
